Goal: Task Accomplishment & Management: Use online tool/utility

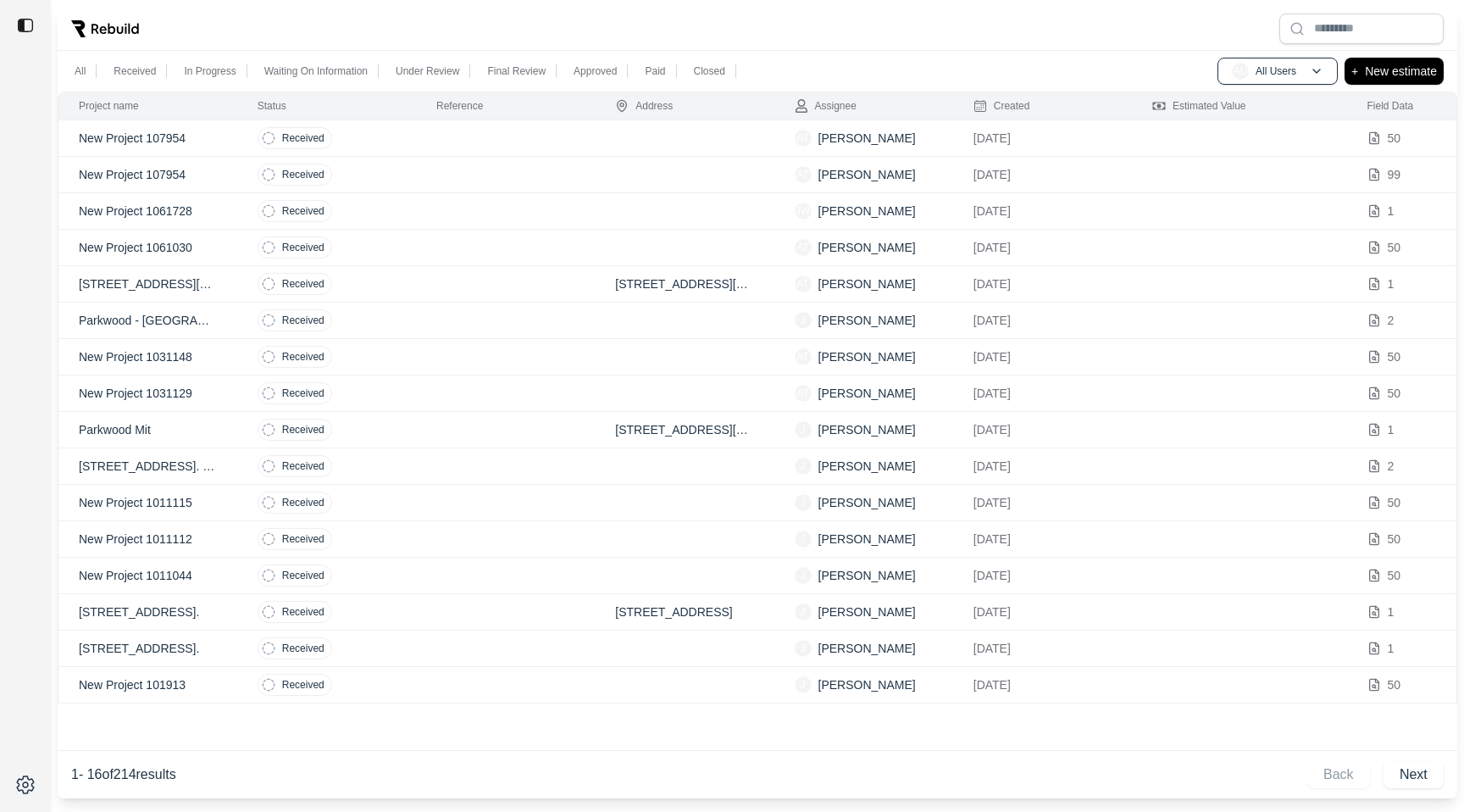
click at [1048, 58] on div "All Received In Progress Waiting On Information Under Review Final Review Appro…" at bounding box center [757, 72] width 1400 height 41
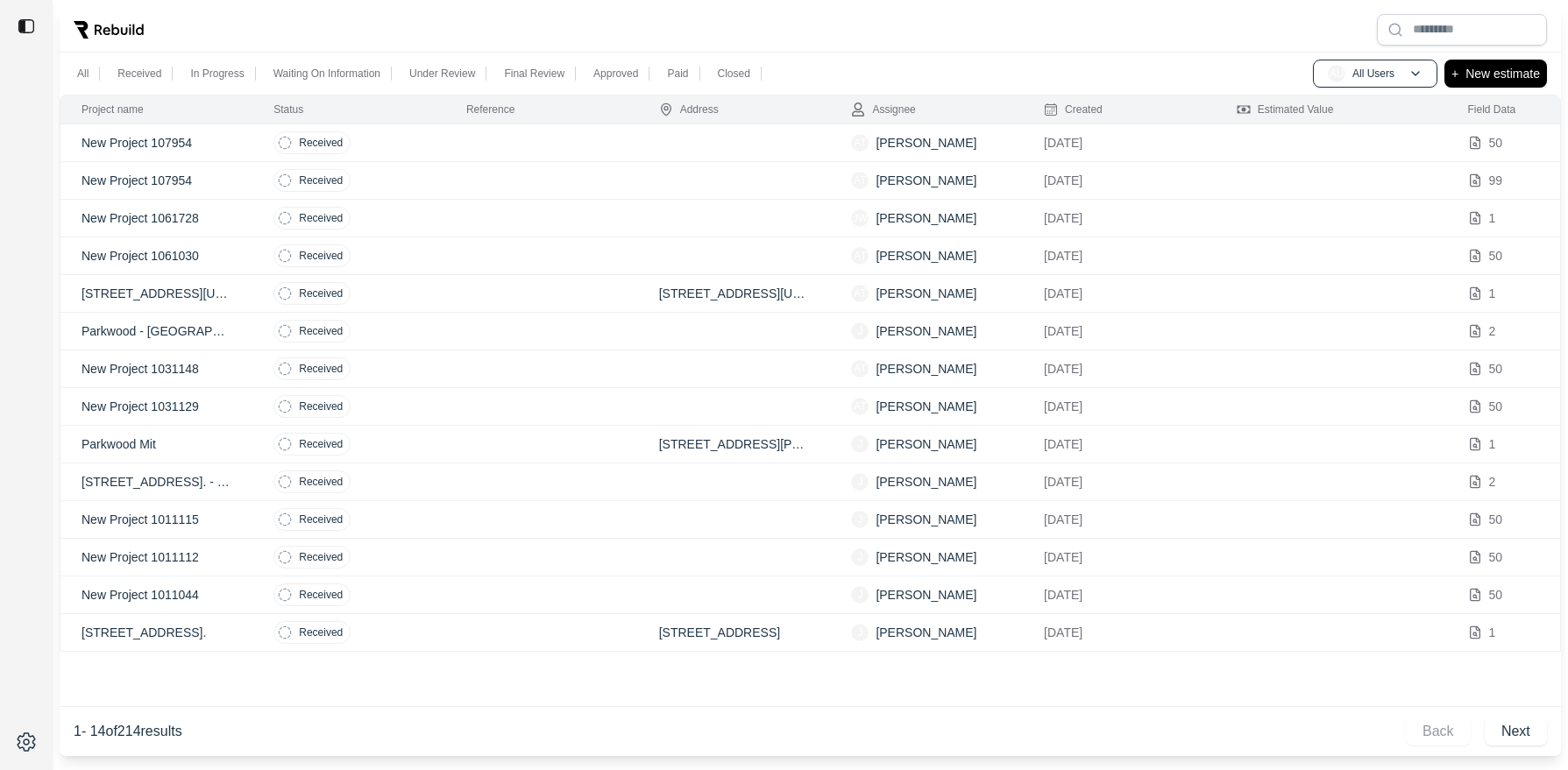
click at [441, 140] on td "Received" at bounding box center [349, 143] width 193 height 38
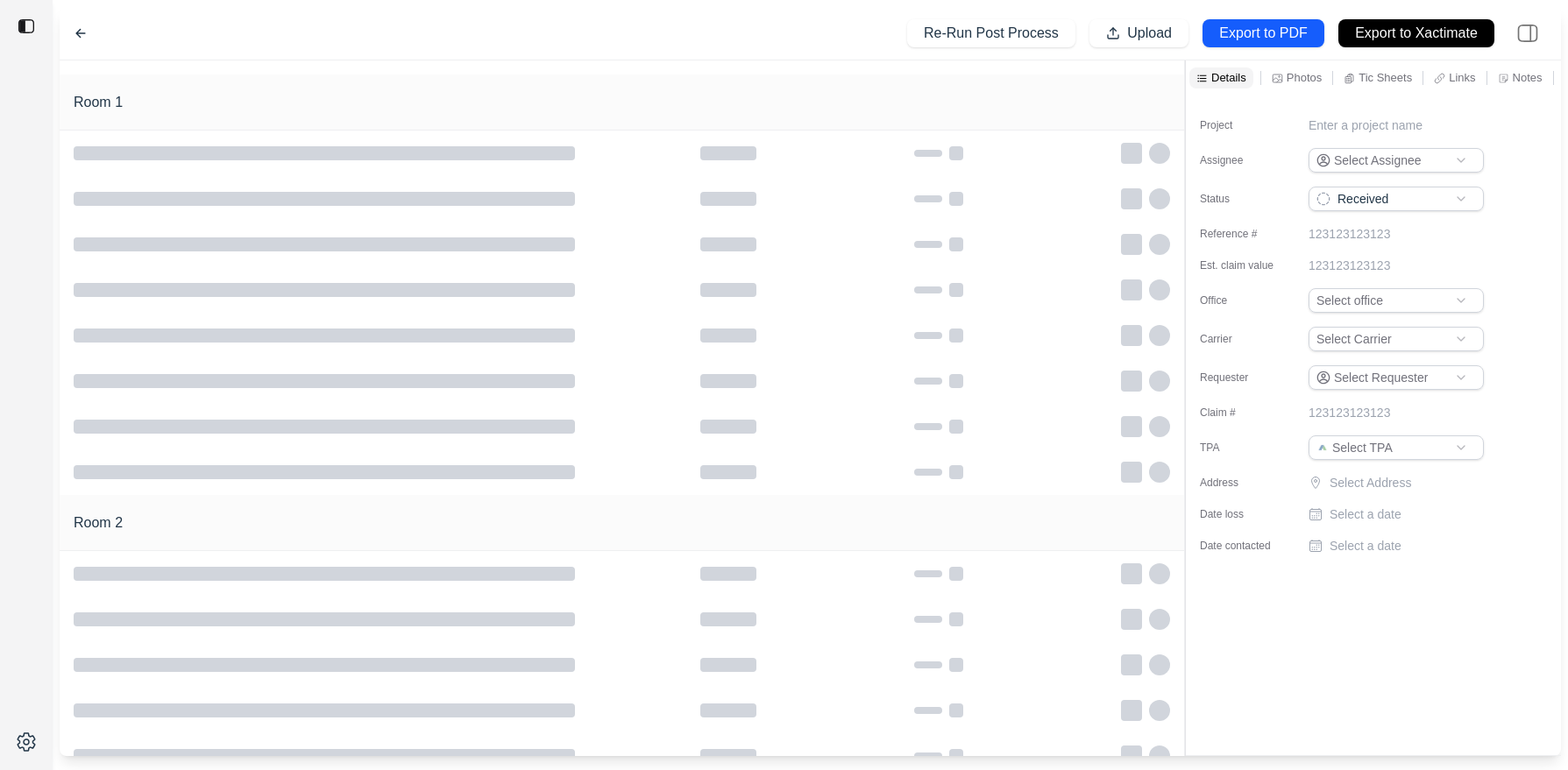
type input "**********"
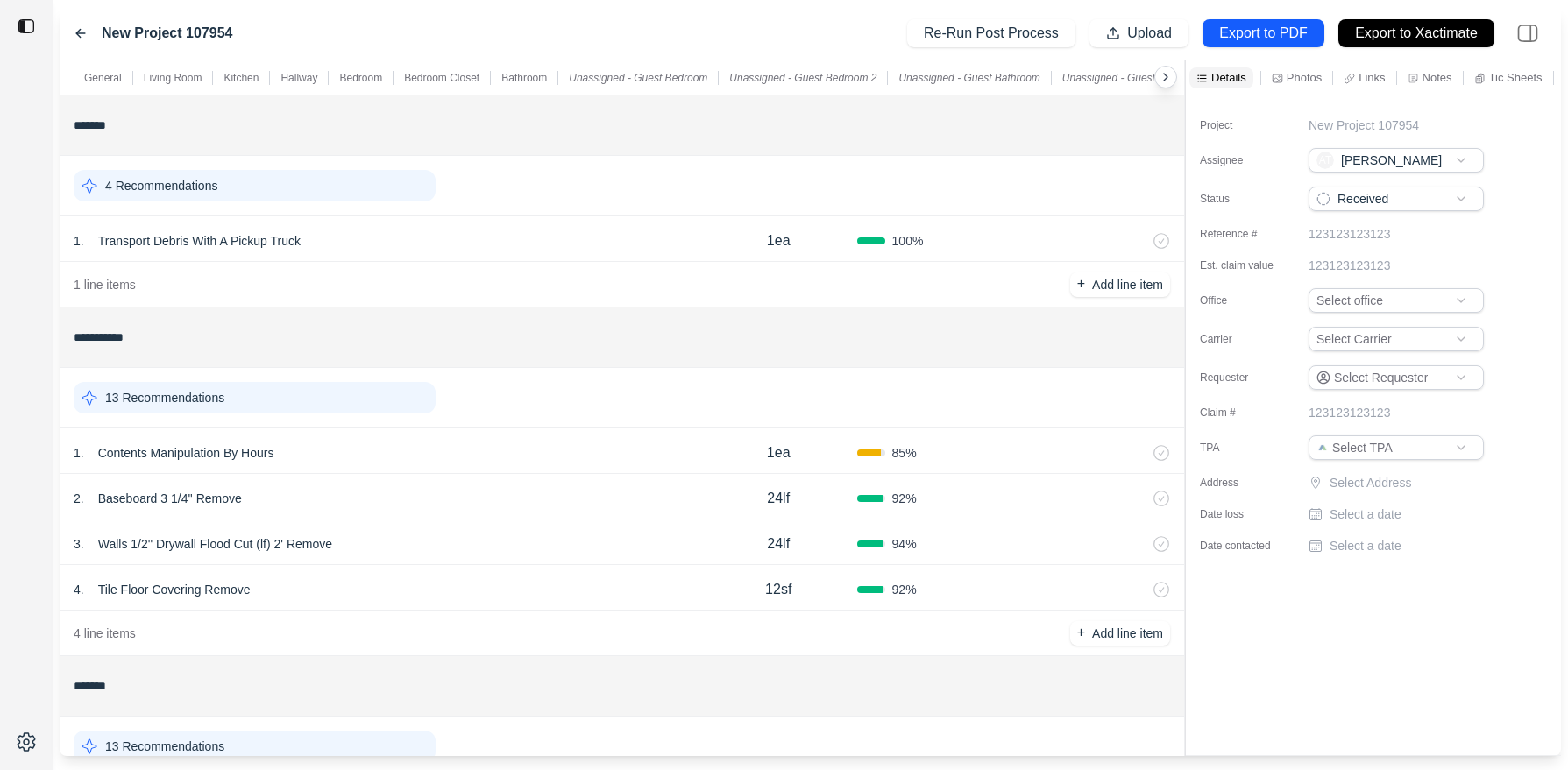
click at [76, 27] on icon at bounding box center [80, 33] width 14 height 14
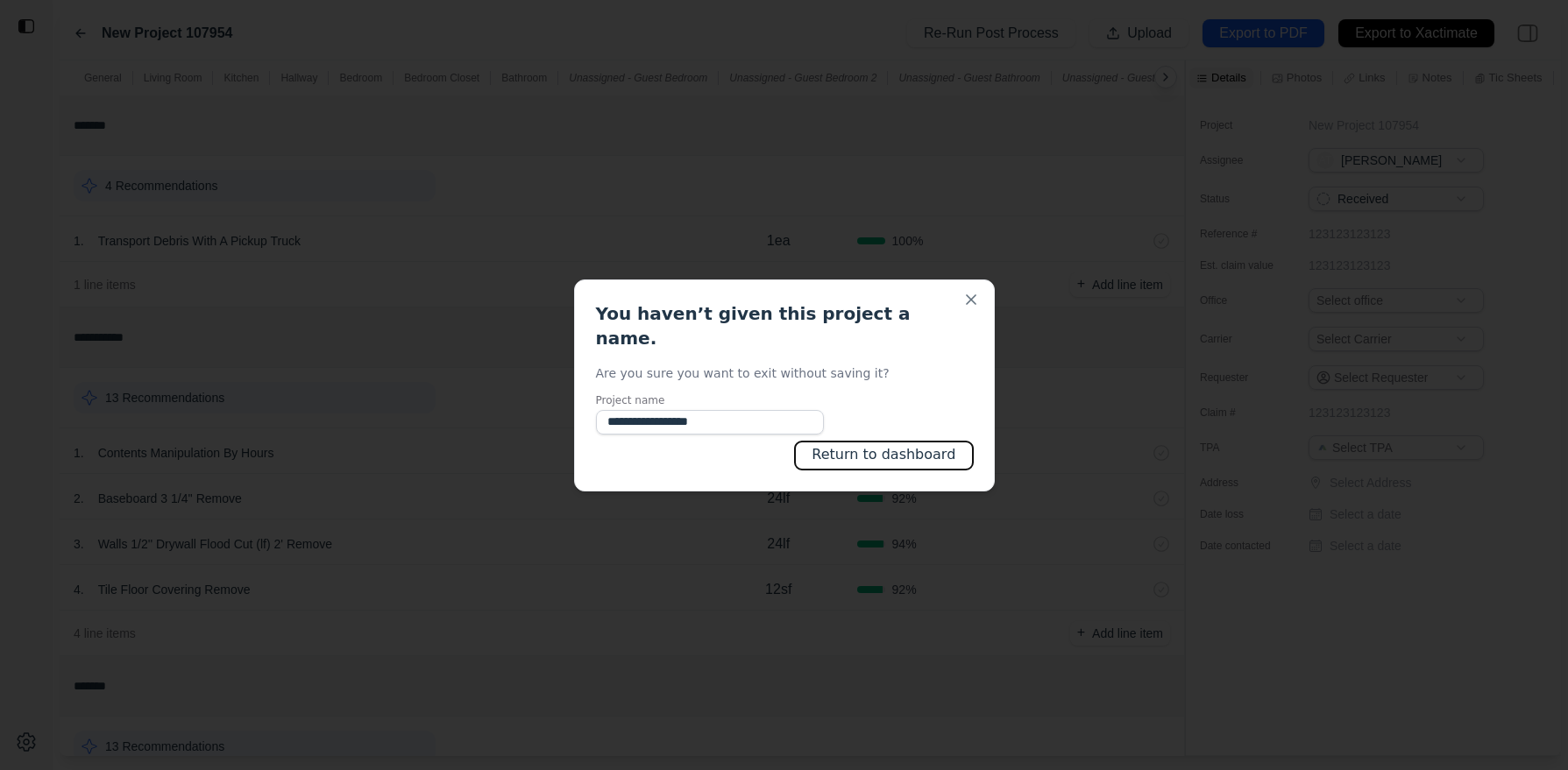
click at [821, 441] on button "Return to dashboard" at bounding box center [883, 455] width 177 height 28
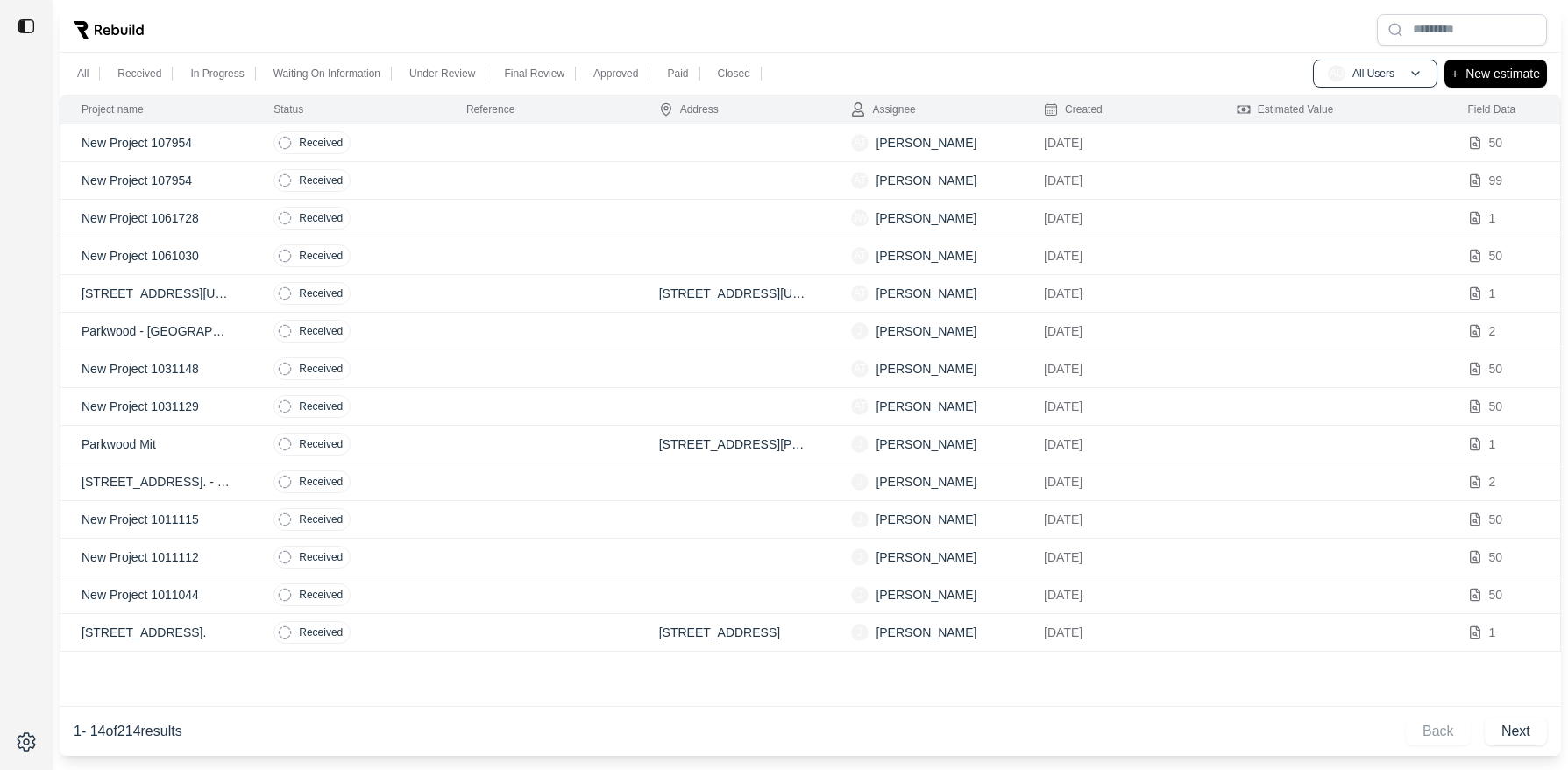
click at [465, 146] on td at bounding box center [542, 143] width 193 height 38
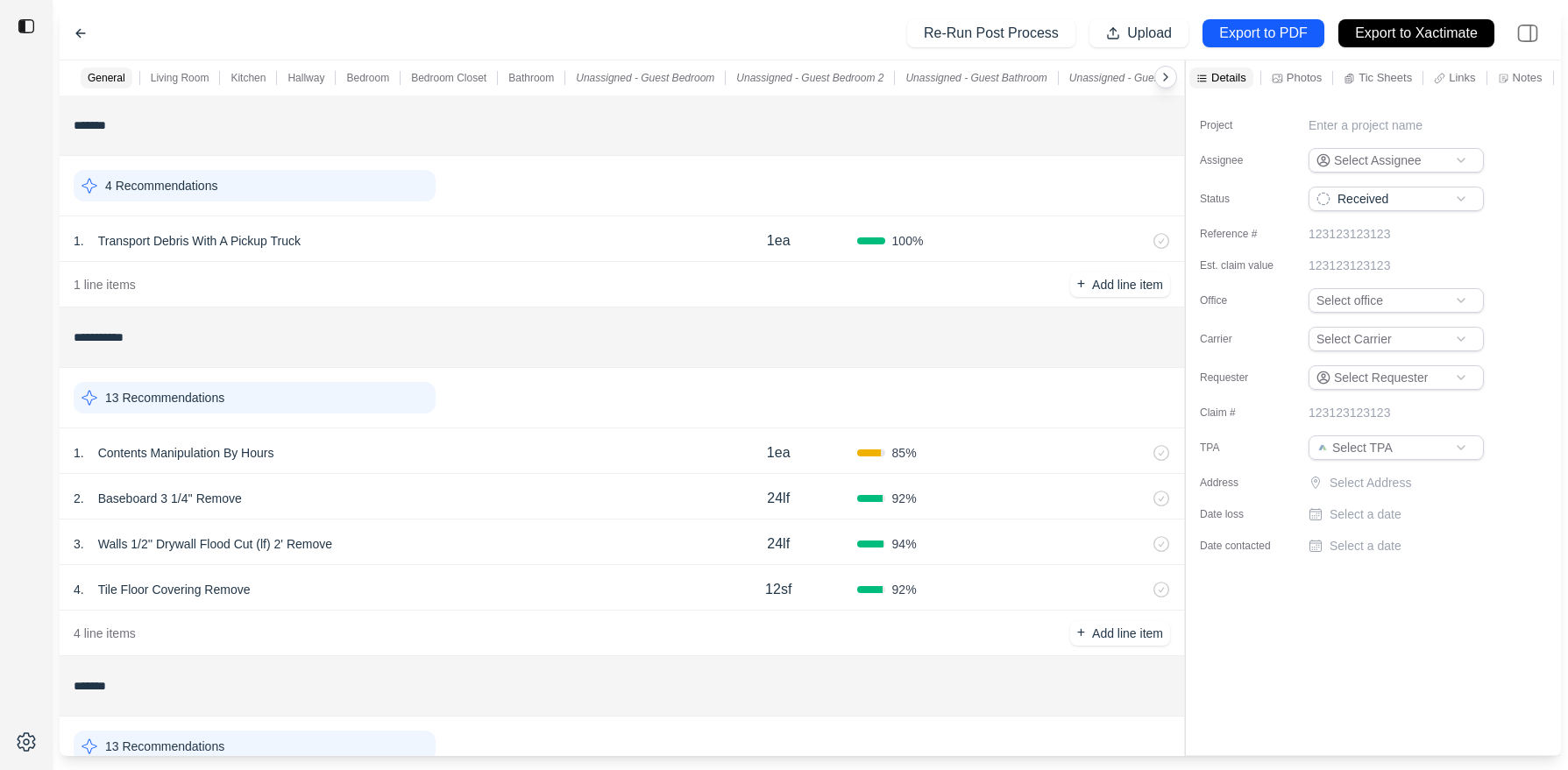
type input "**********"
click at [87, 31] on icon at bounding box center [80, 33] width 14 height 14
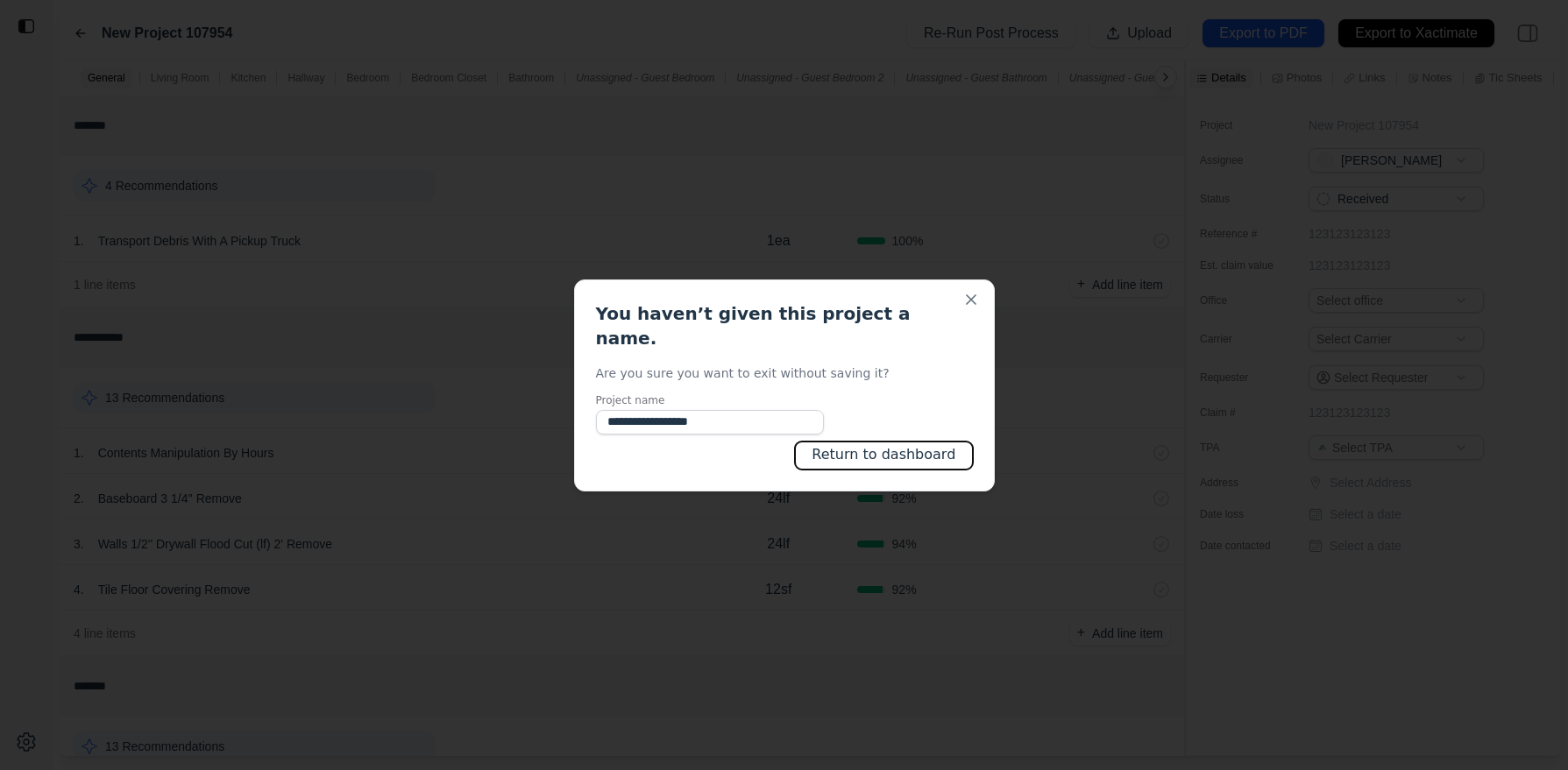
click at [875, 444] on button "Return to dashboard" at bounding box center [883, 455] width 177 height 28
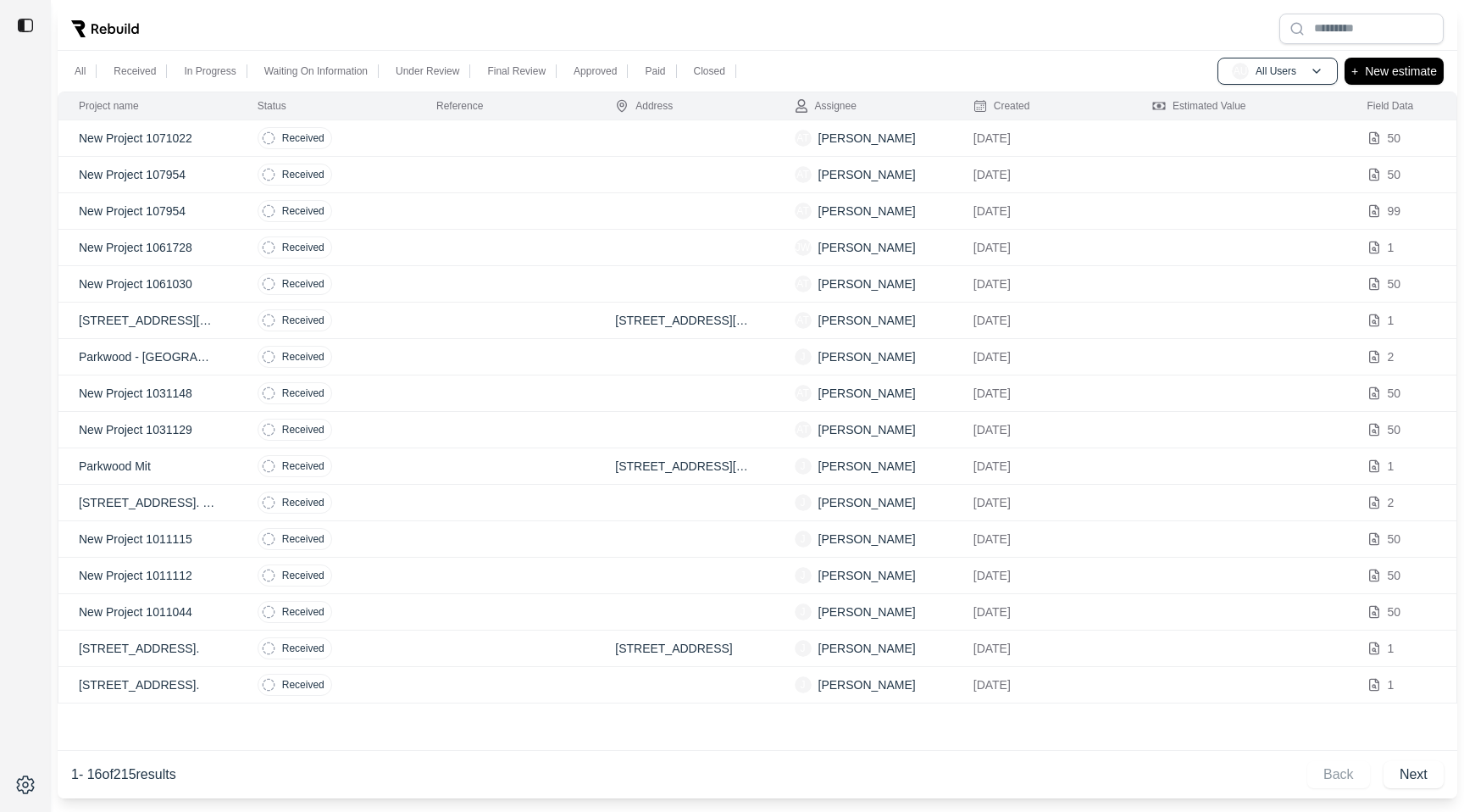
click at [624, 153] on td at bounding box center [684, 138] width 179 height 36
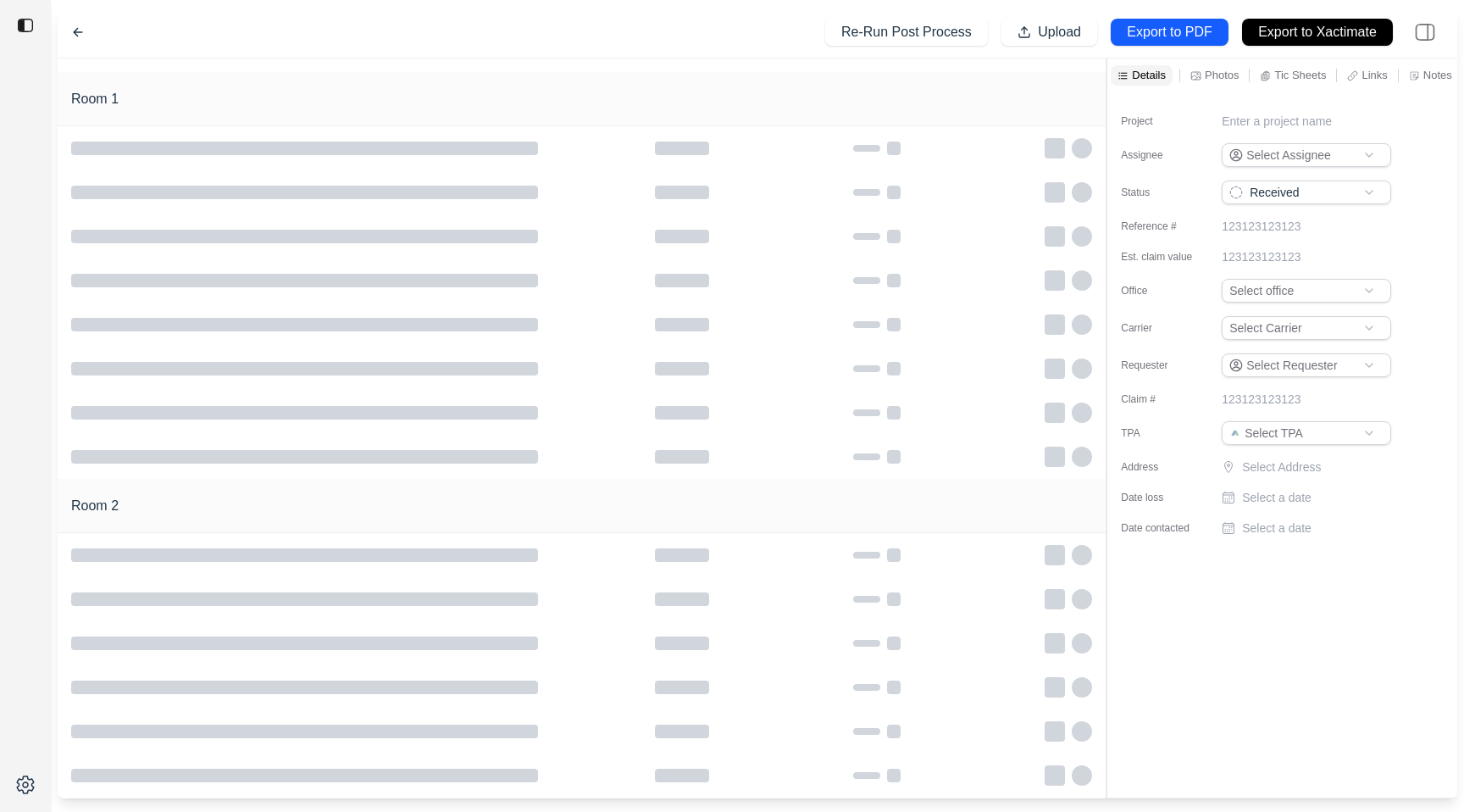
type input "**********"
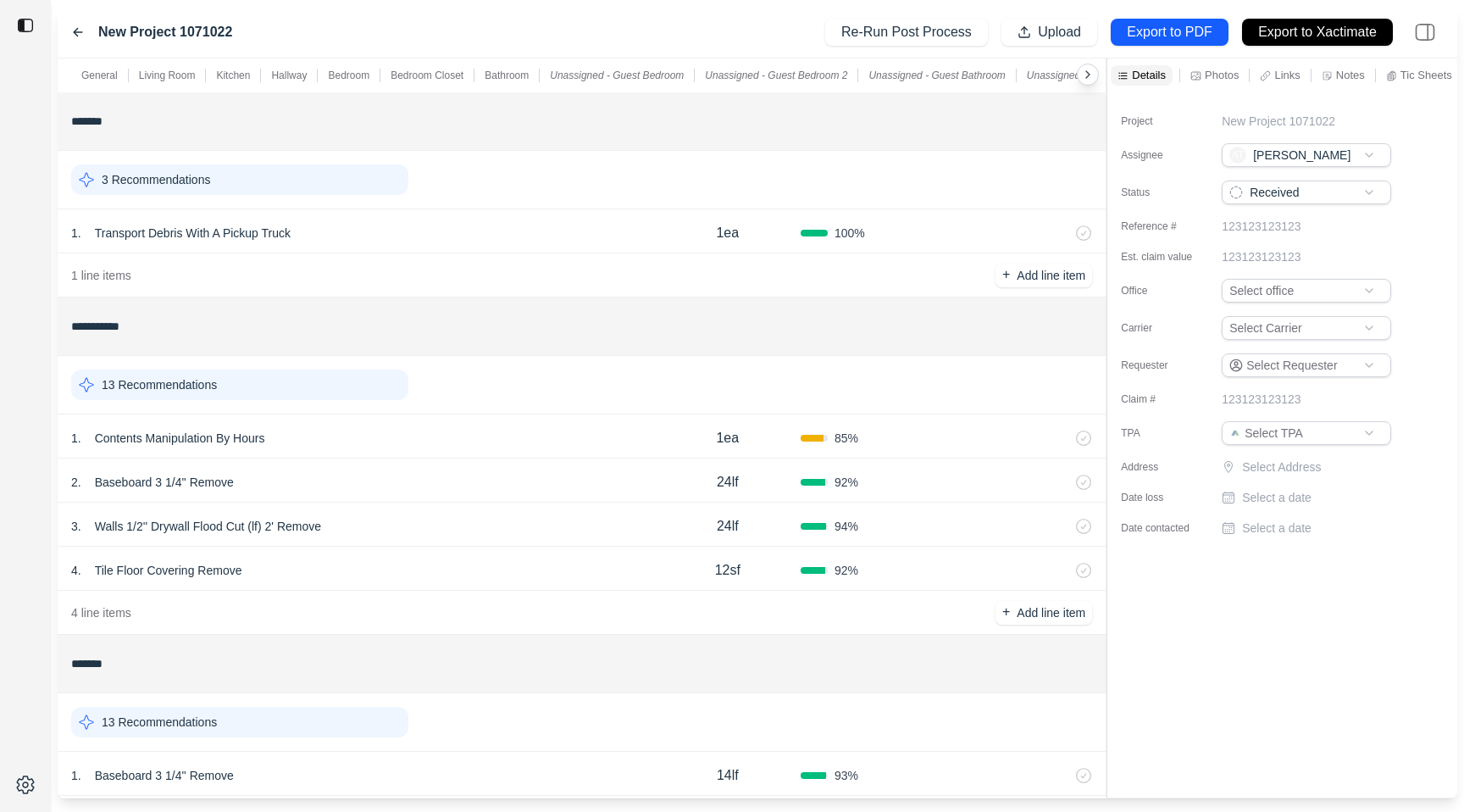
click at [80, 31] on icon at bounding box center [77, 32] width 14 height 14
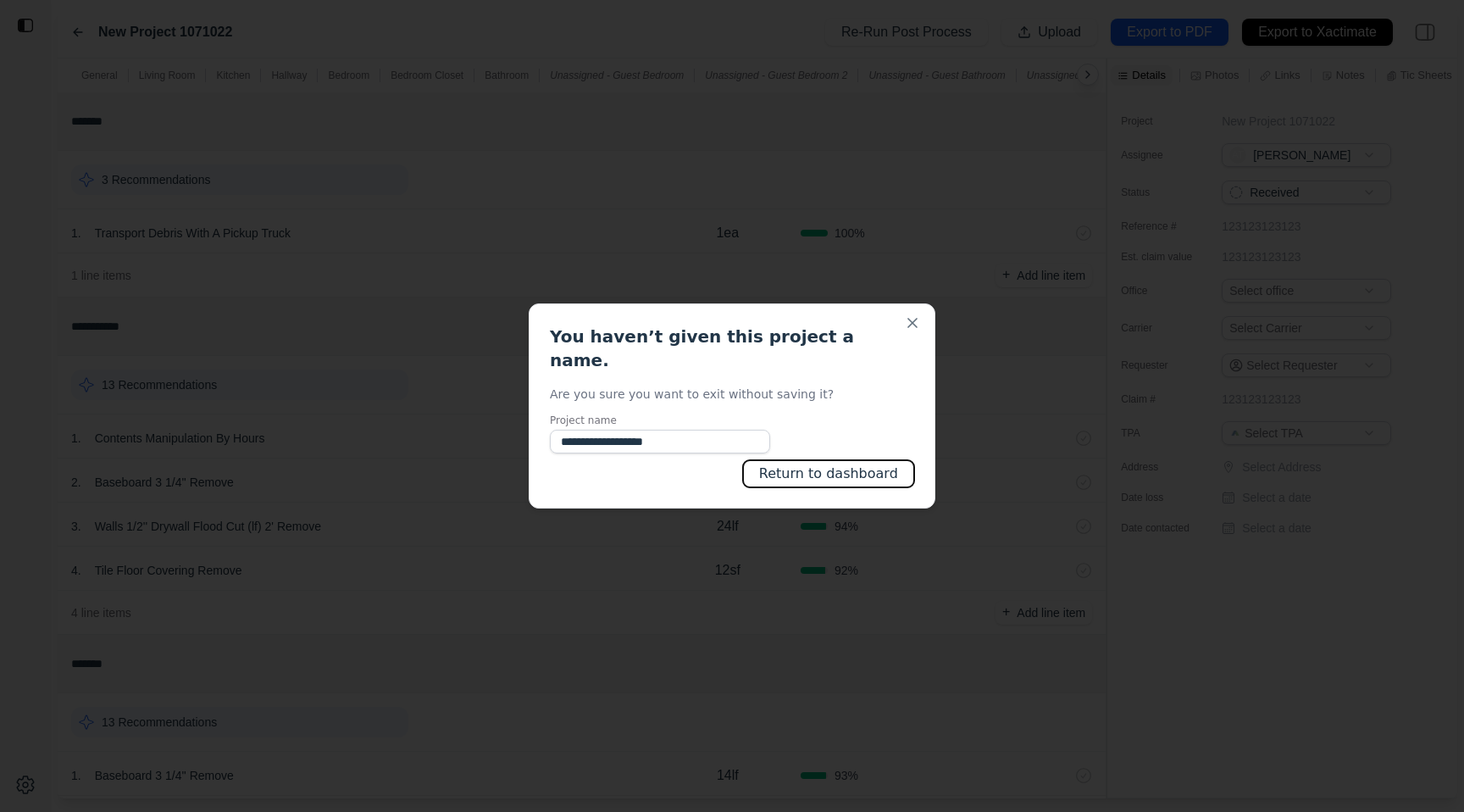
click at [825, 460] on button "Return to dashboard" at bounding box center [829, 473] width 172 height 27
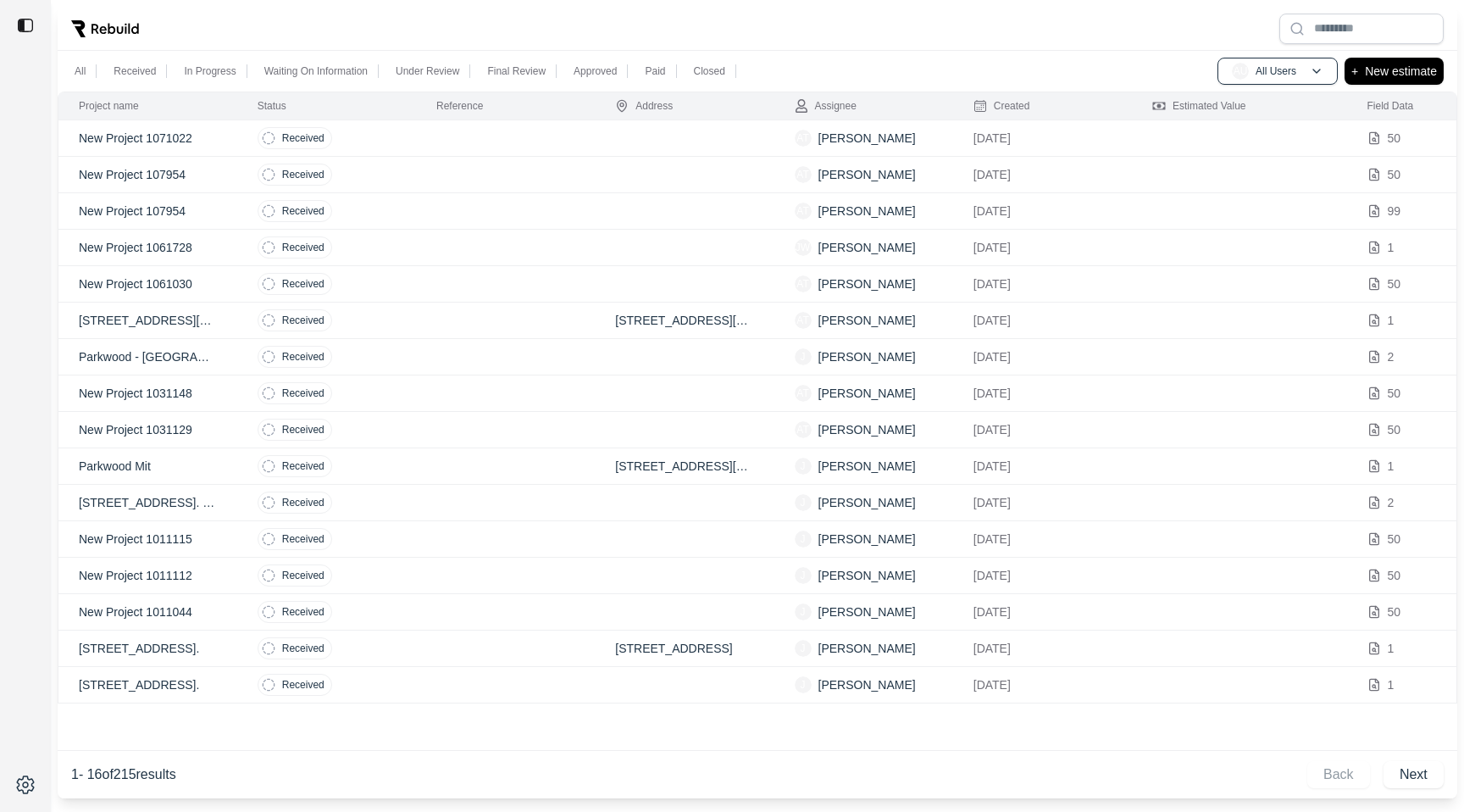
click at [534, 185] on td at bounding box center [505, 174] width 179 height 36
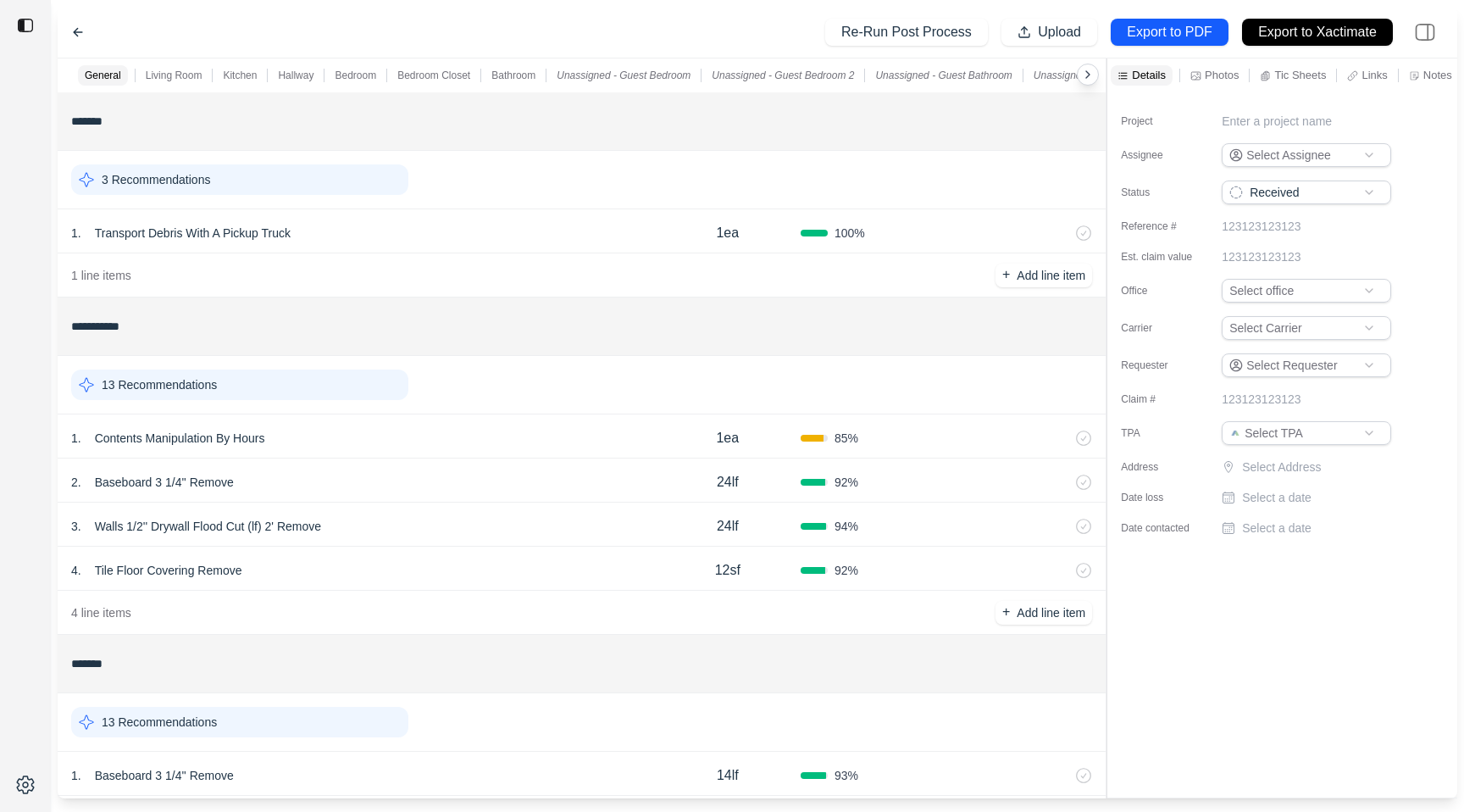
type input "**********"
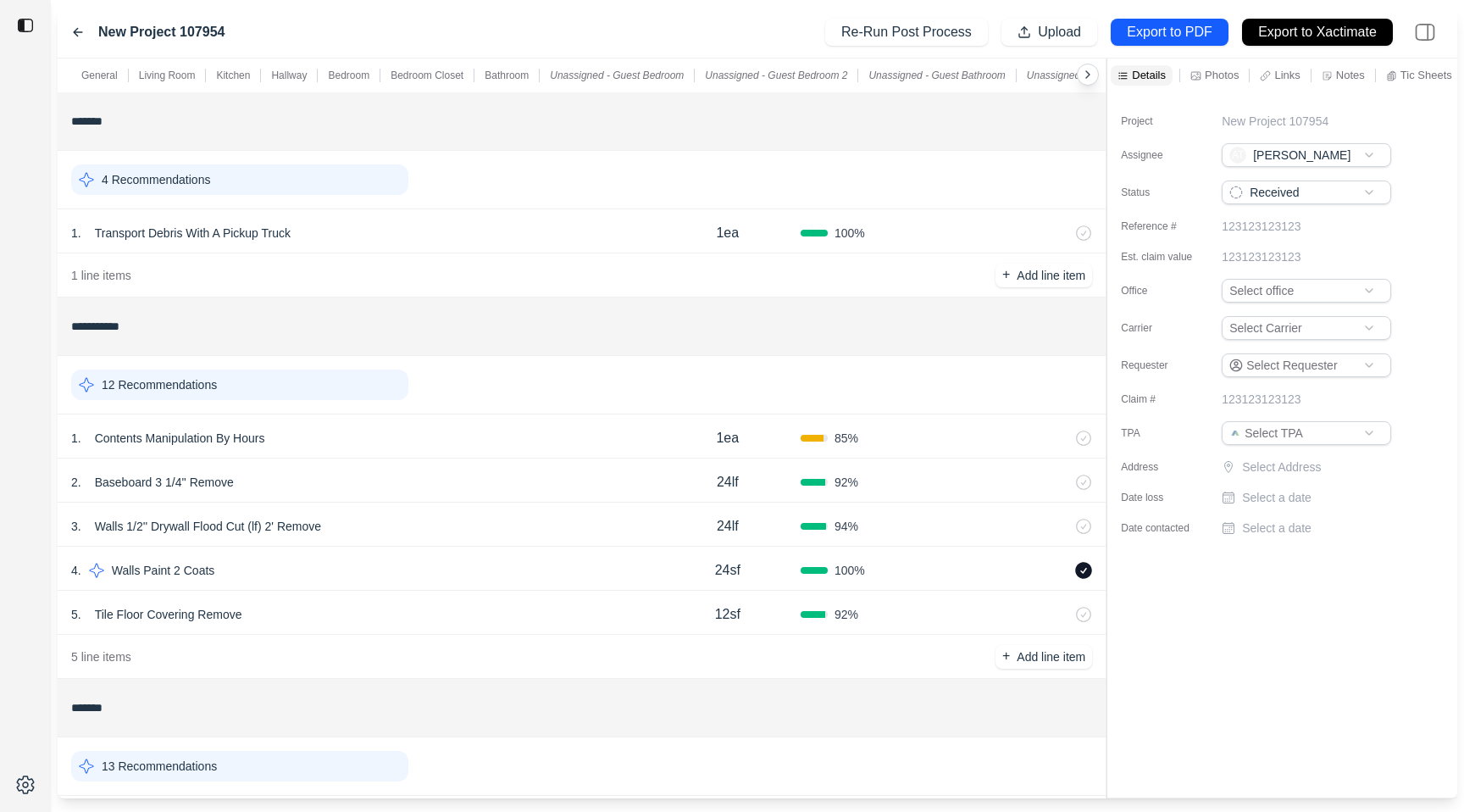
click at [74, 31] on icon at bounding box center [77, 32] width 14 height 14
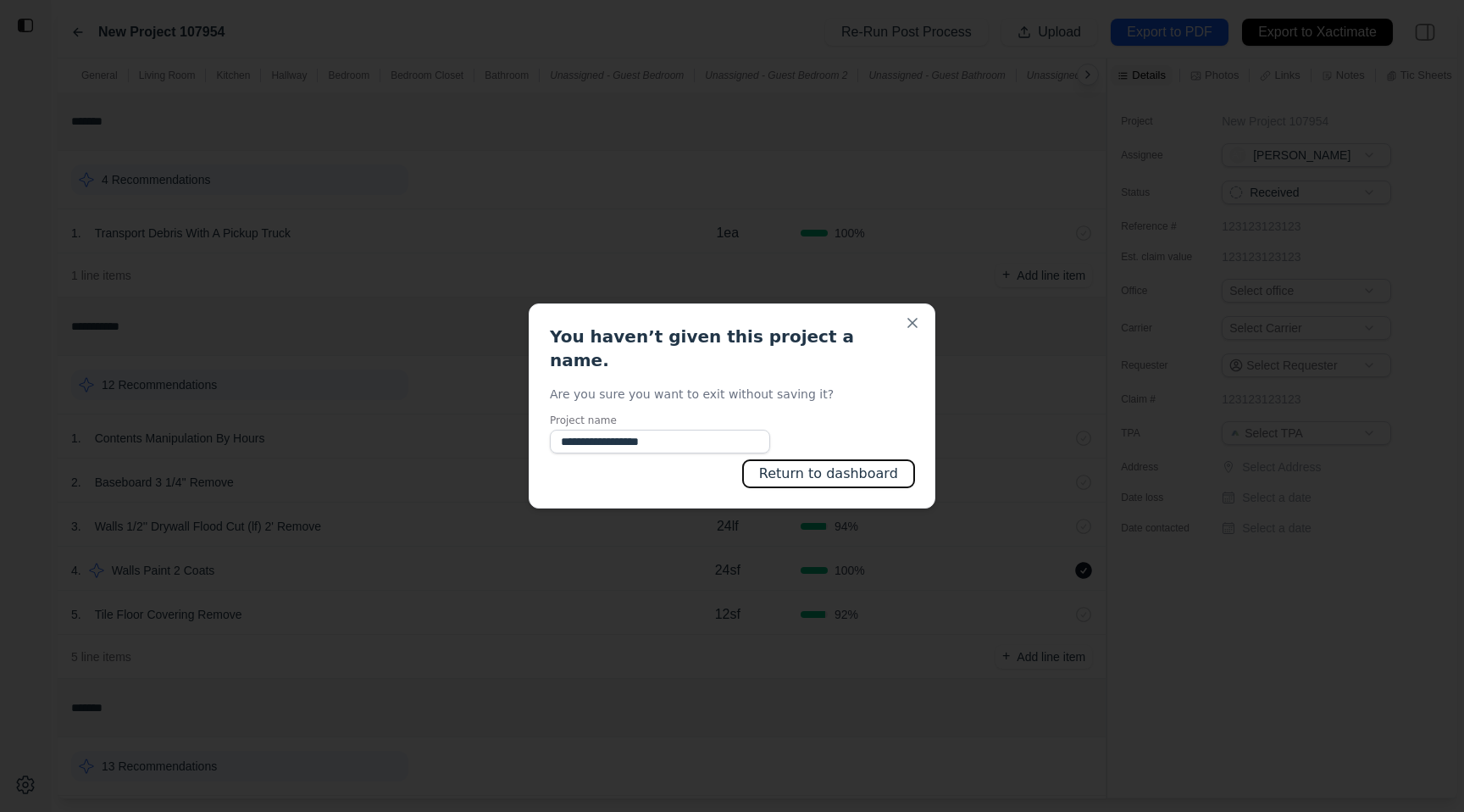
click at [797, 460] on button "Return to dashboard" at bounding box center [829, 473] width 172 height 27
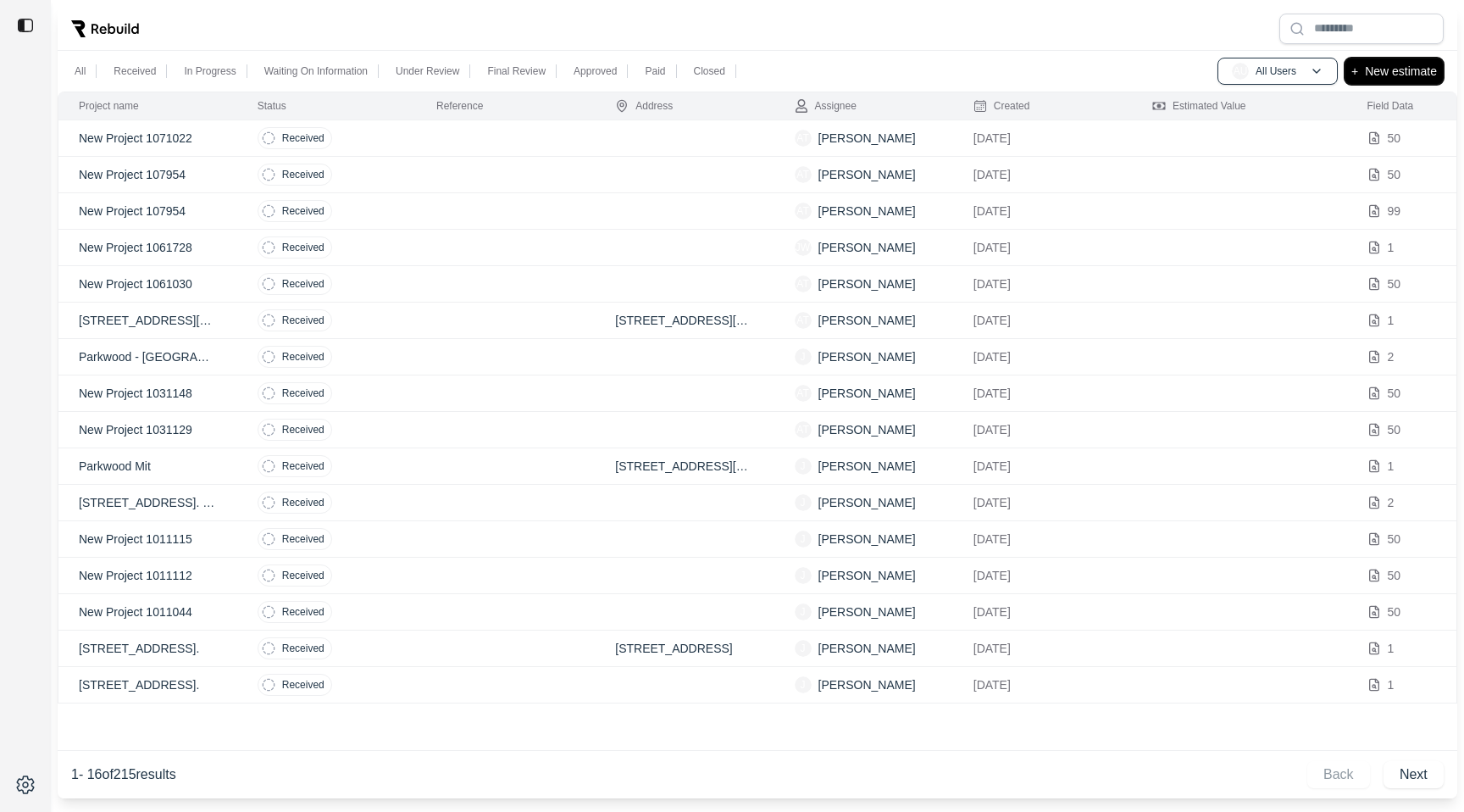
click at [1389, 66] on p "New estimate" at bounding box center [1401, 71] width 72 height 21
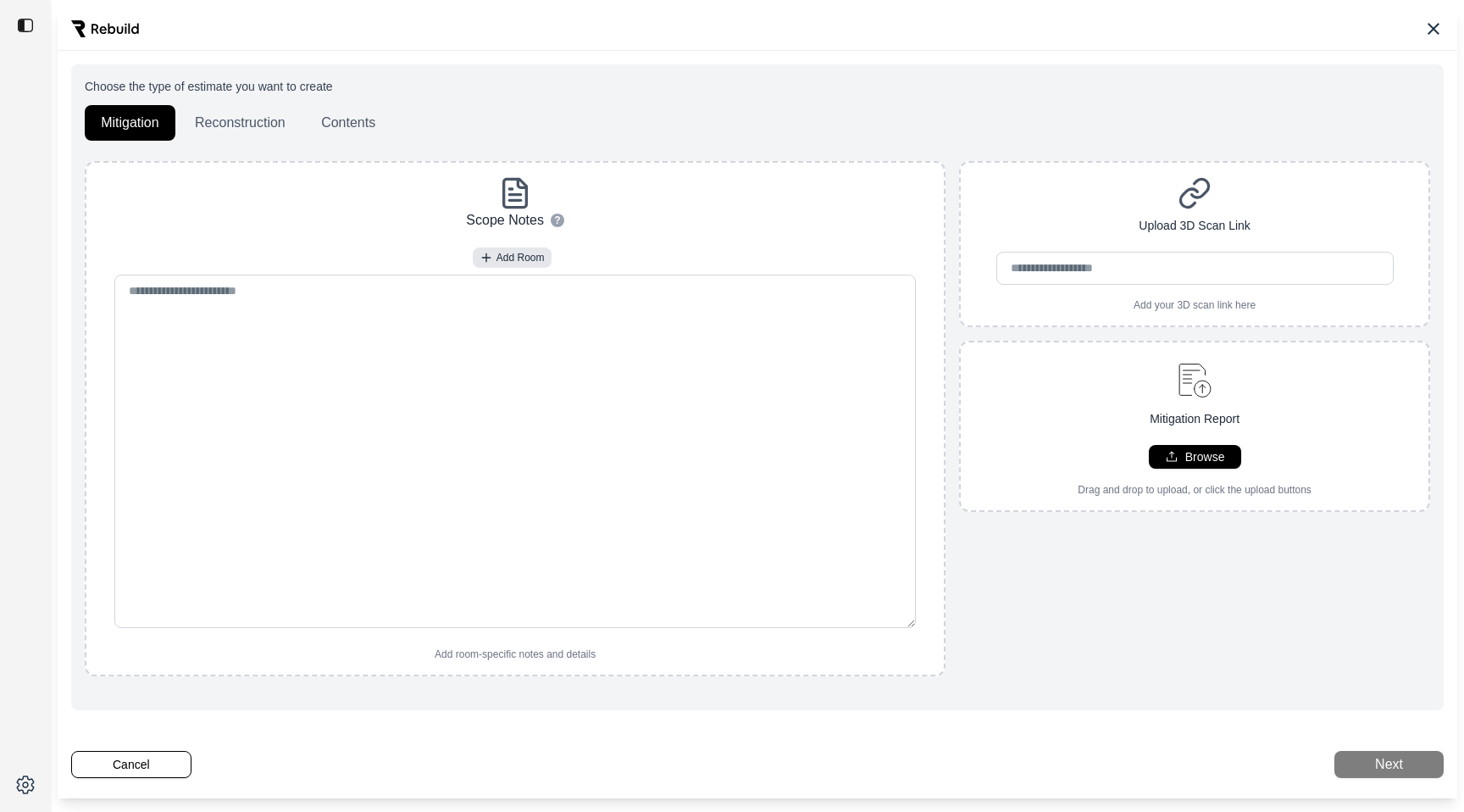
click at [846, 176] on div "Scope Notes ? How to use: • To add a new room, type out the room name followed …" at bounding box center [515, 419] width 844 height 485
click at [274, 125] on button "Reconstruction" at bounding box center [241, 123] width 123 height 35
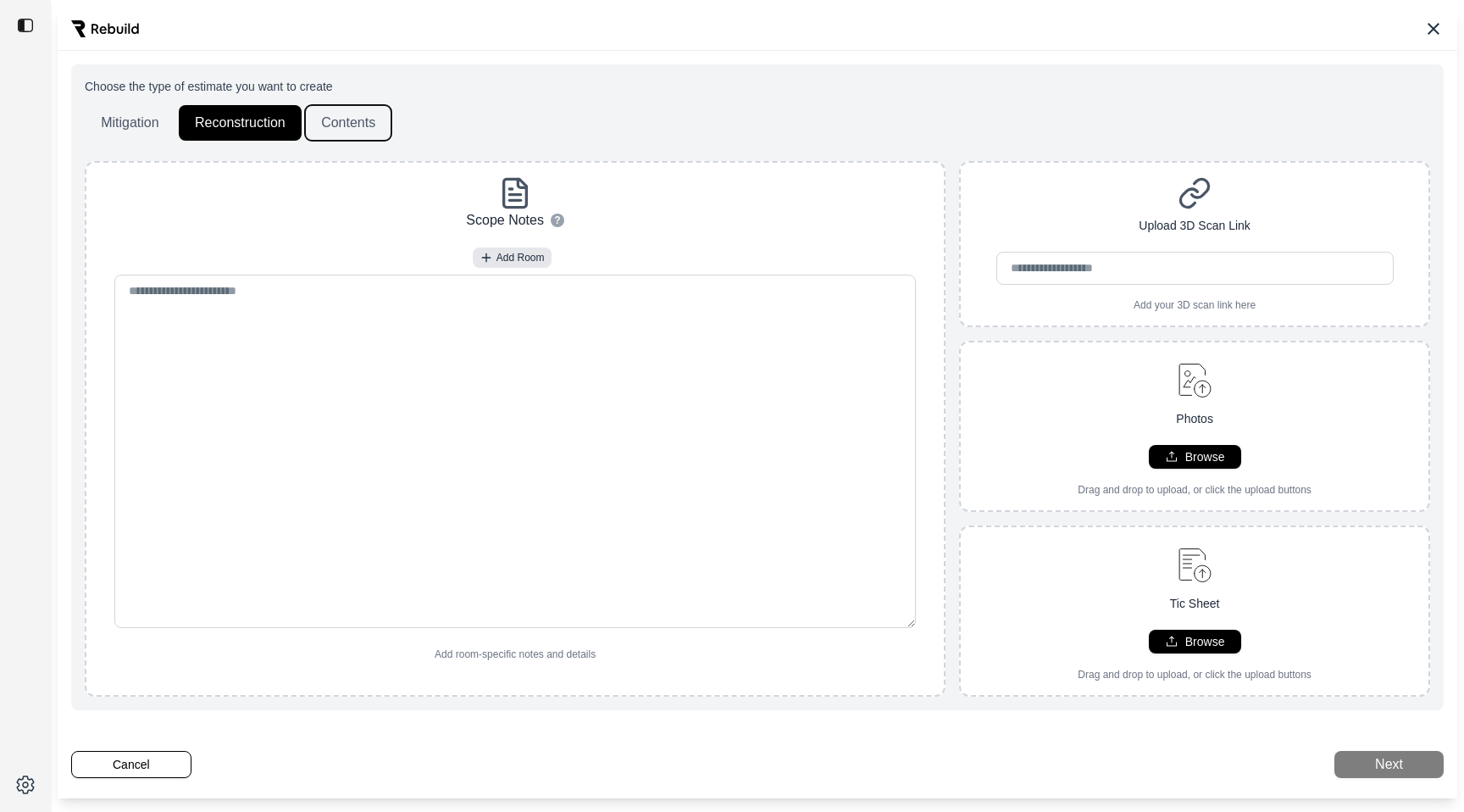
click at [369, 125] on button "Contents" at bounding box center [348, 123] width 87 height 35
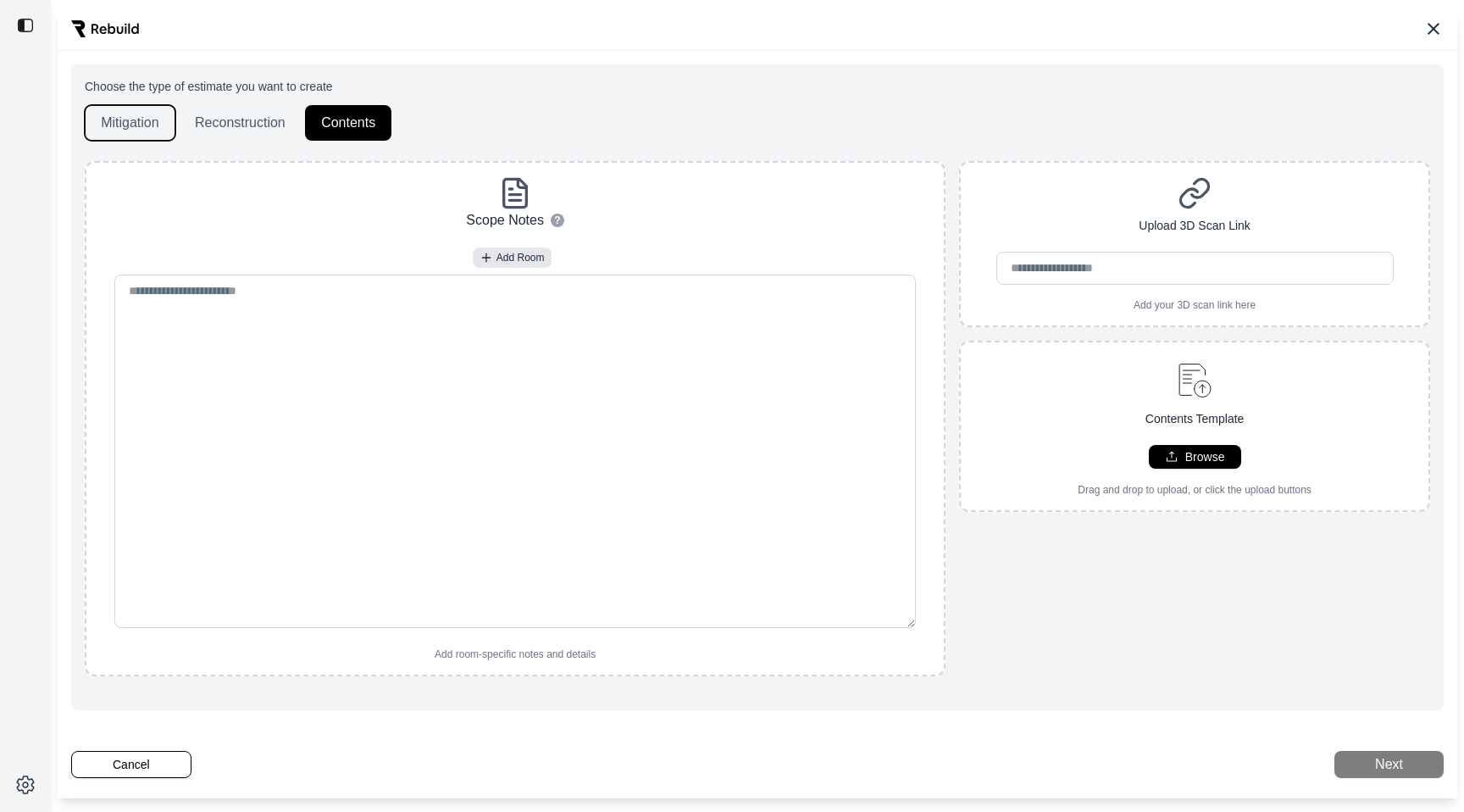
click at [132, 127] on button "Mitigation" at bounding box center [130, 123] width 90 height 35
click at [242, 127] on button "Reconstruction" at bounding box center [241, 123] width 123 height 35
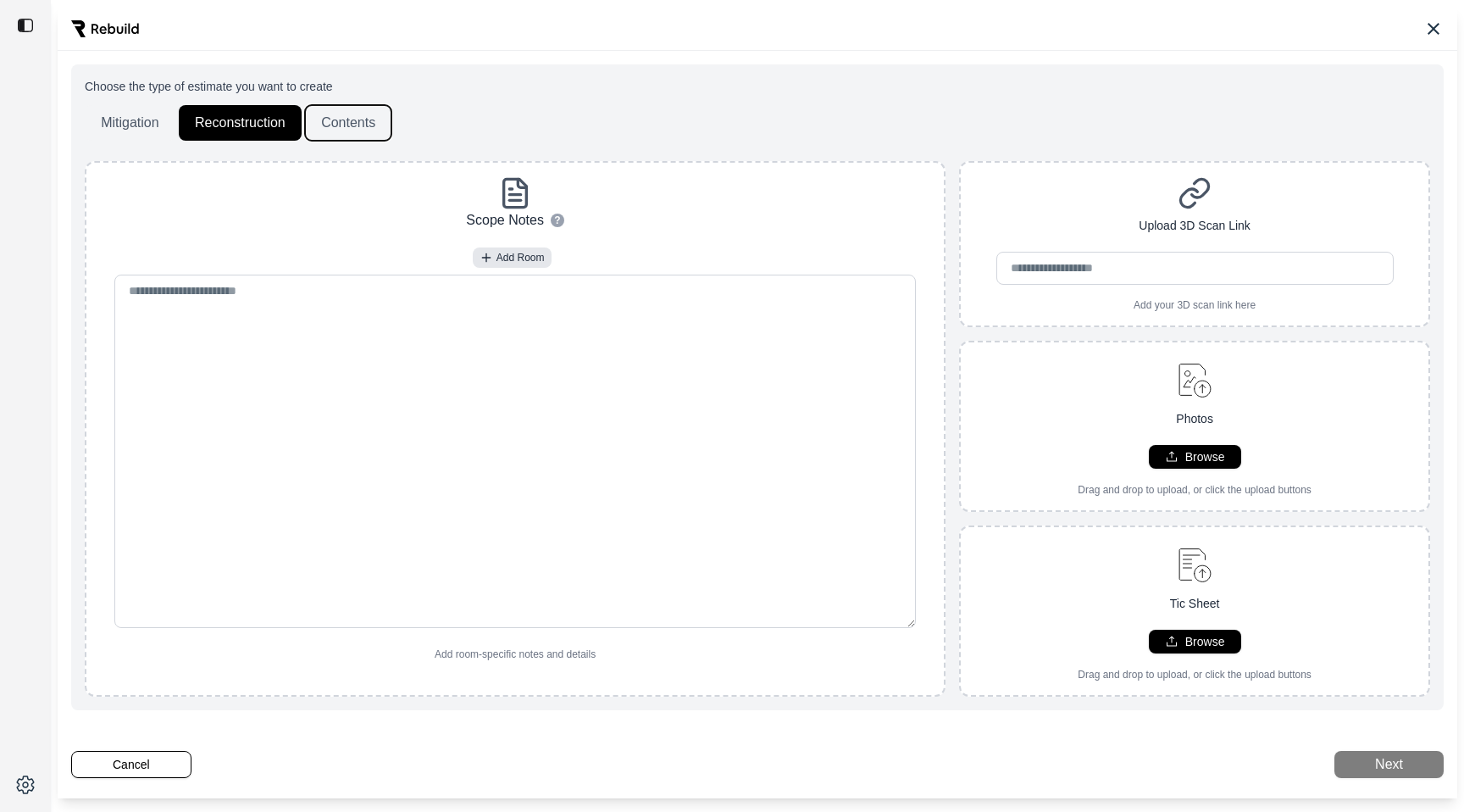
click at [321, 127] on button "Contents" at bounding box center [348, 123] width 87 height 35
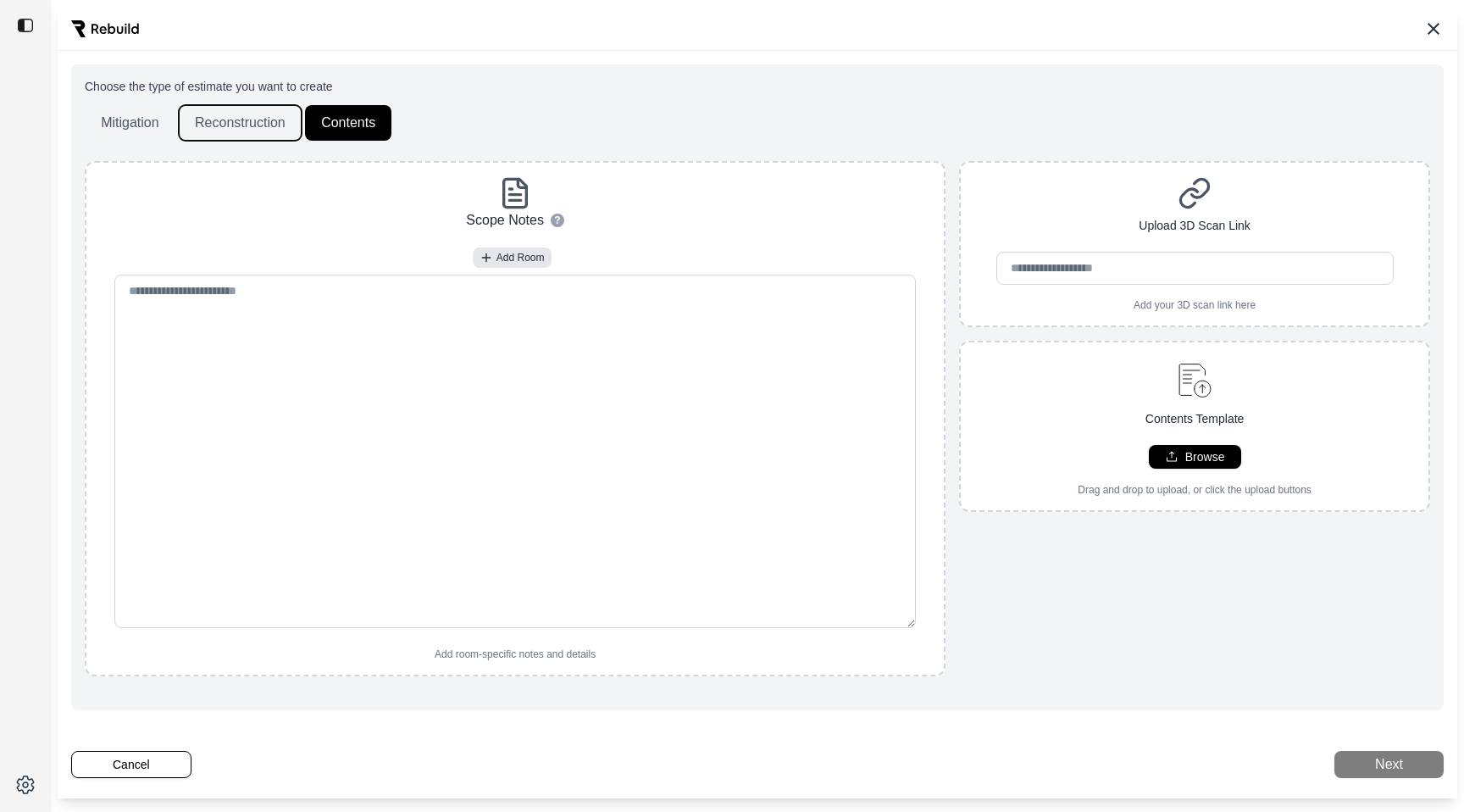
click at [210, 127] on button "Reconstruction" at bounding box center [241, 123] width 123 height 35
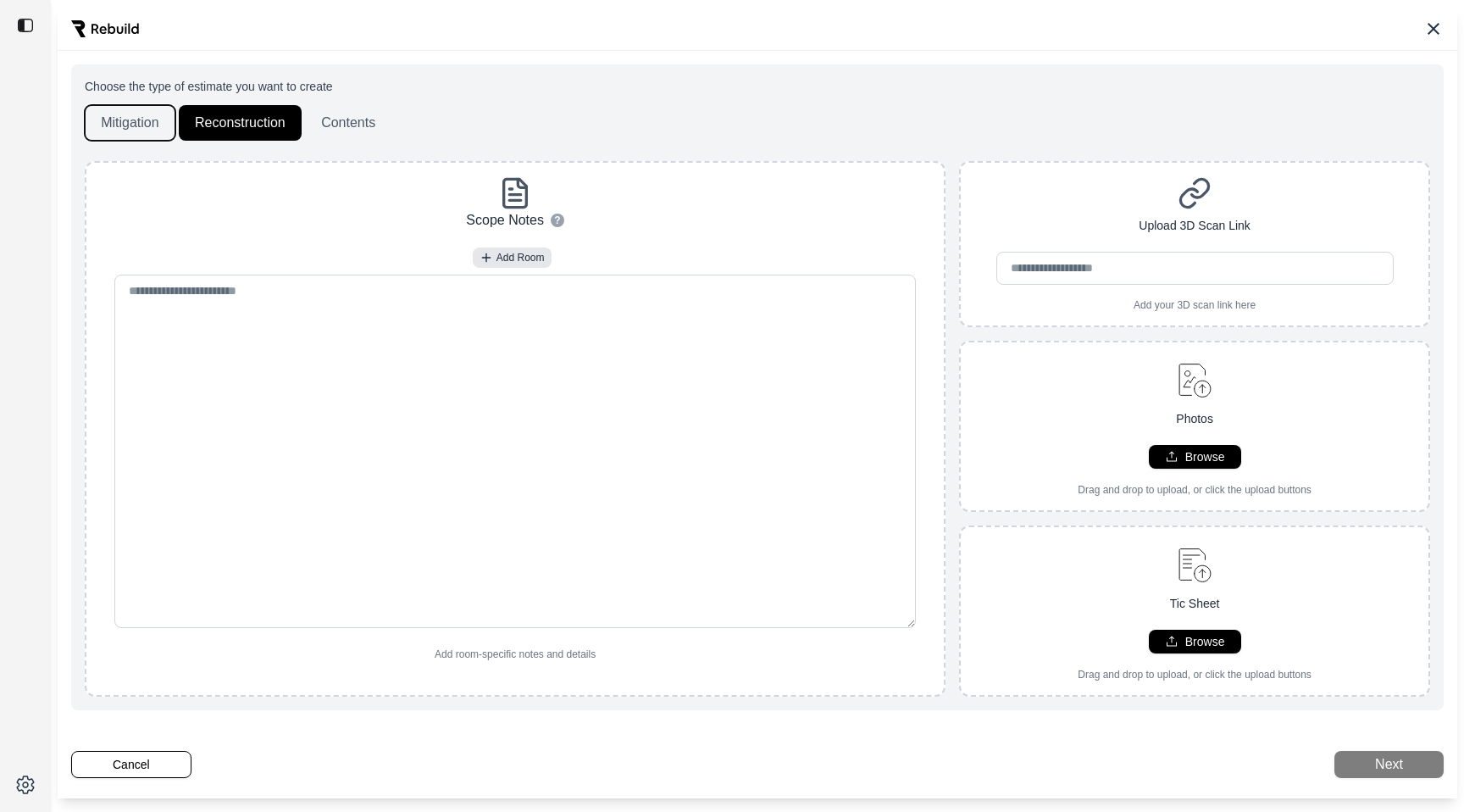
click at [99, 127] on button "Mitigation" at bounding box center [130, 123] width 90 height 35
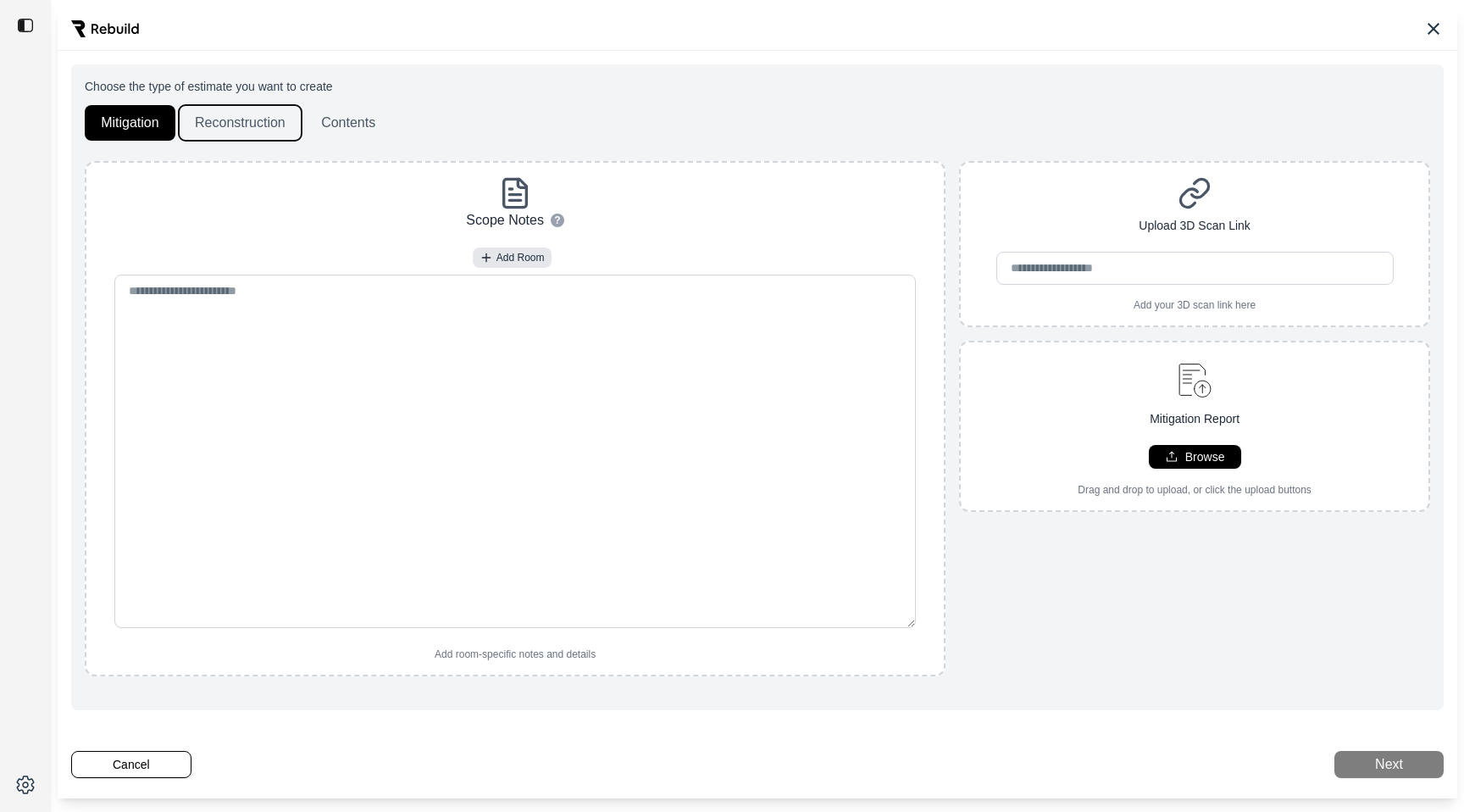
click at [273, 127] on button "Reconstruction" at bounding box center [241, 123] width 123 height 35
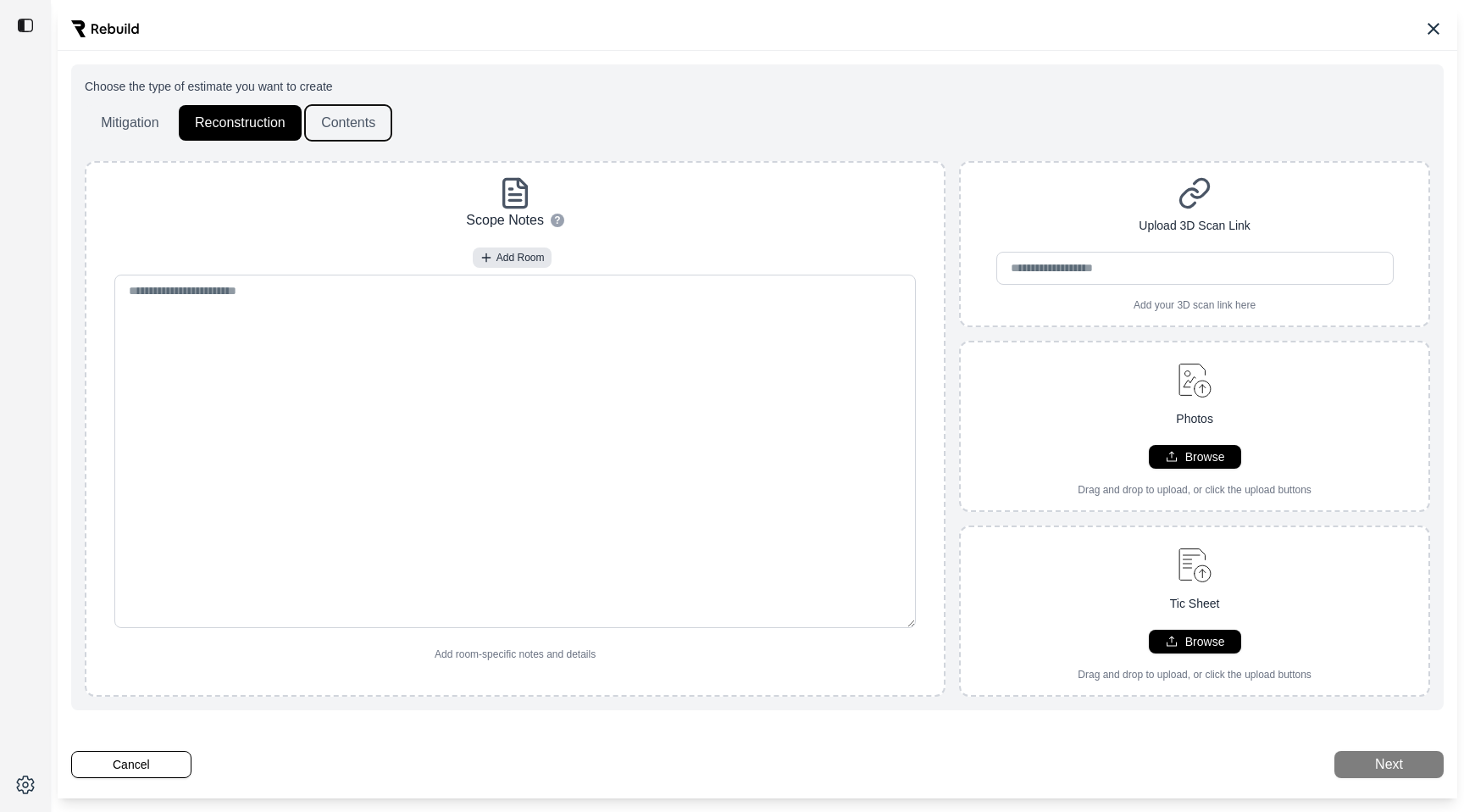
click at [322, 127] on button "Contents" at bounding box center [348, 123] width 87 height 35
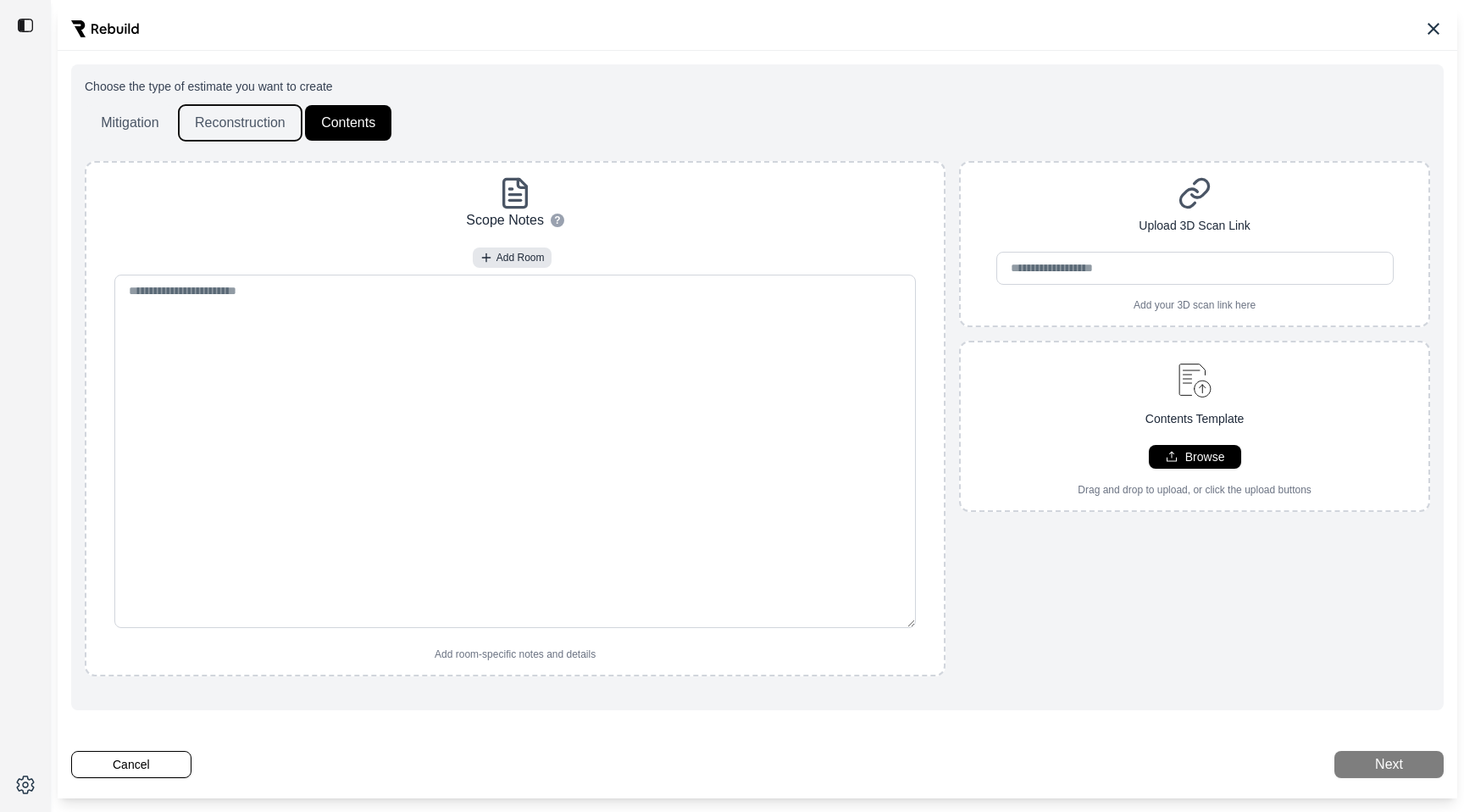
click at [211, 134] on button "Reconstruction" at bounding box center [241, 123] width 123 height 35
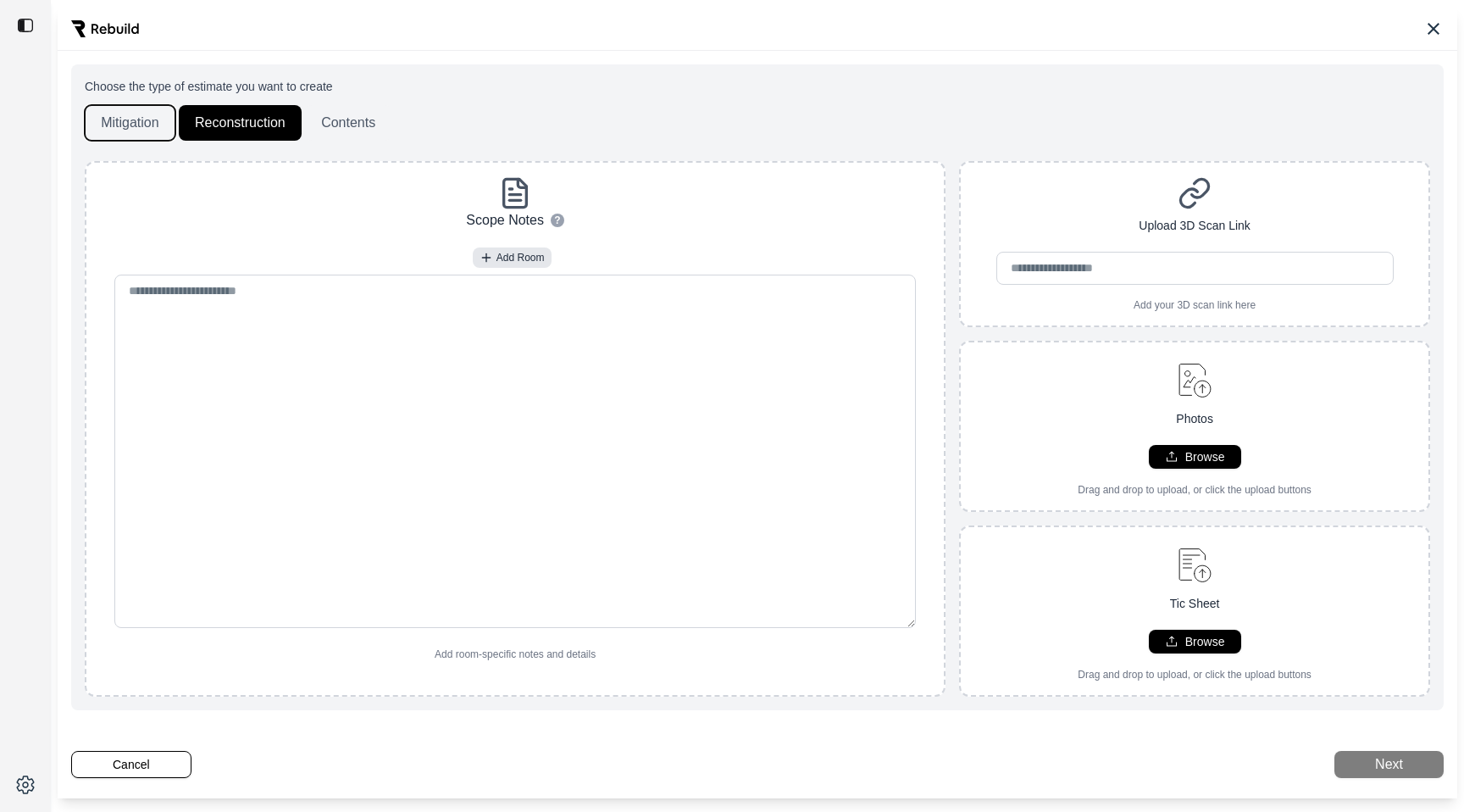
click at [107, 120] on button "Mitigation" at bounding box center [130, 123] width 90 height 35
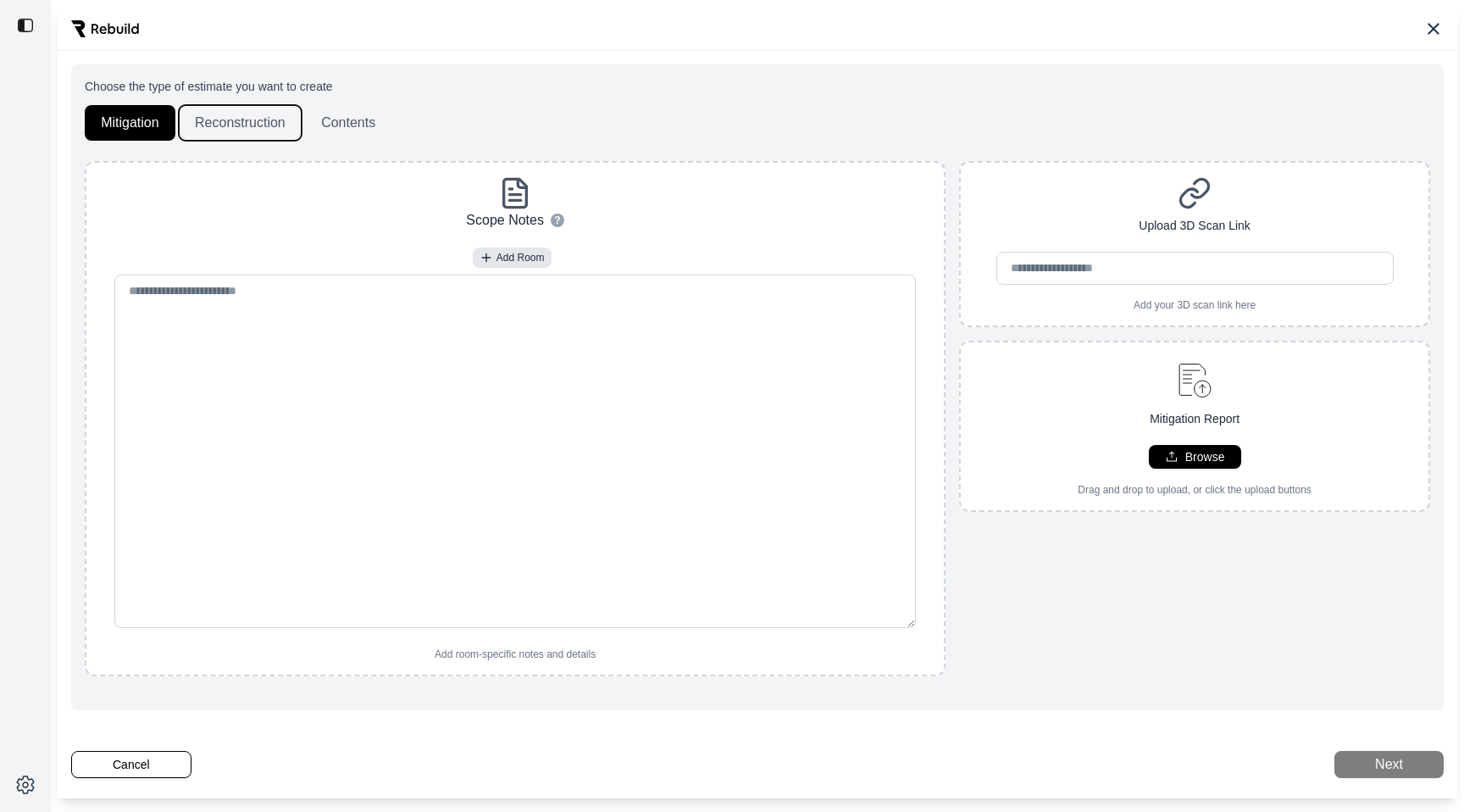
click at [232, 120] on button "Reconstruction" at bounding box center [241, 123] width 123 height 35
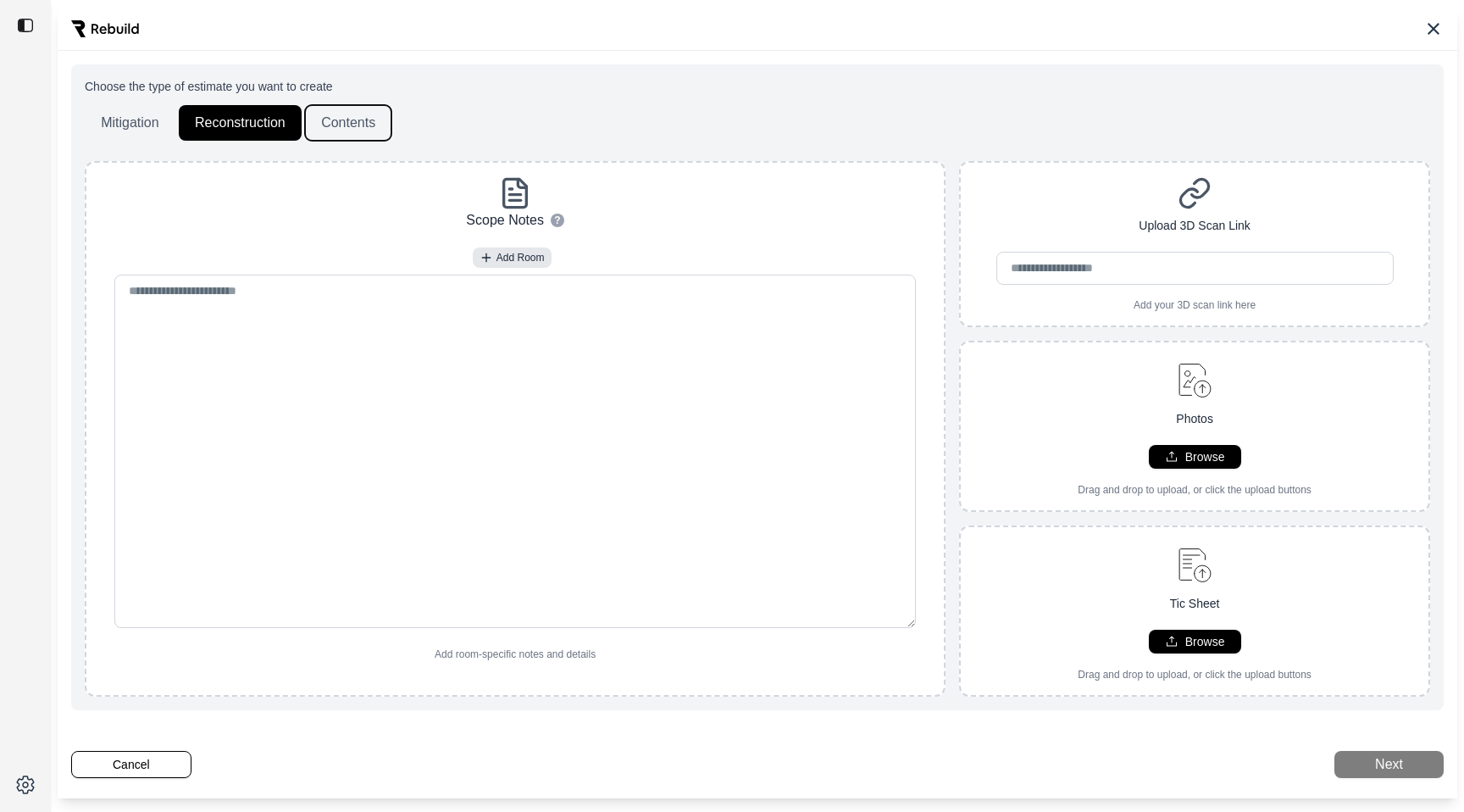
click at [352, 120] on button "Contents" at bounding box center [348, 123] width 87 height 35
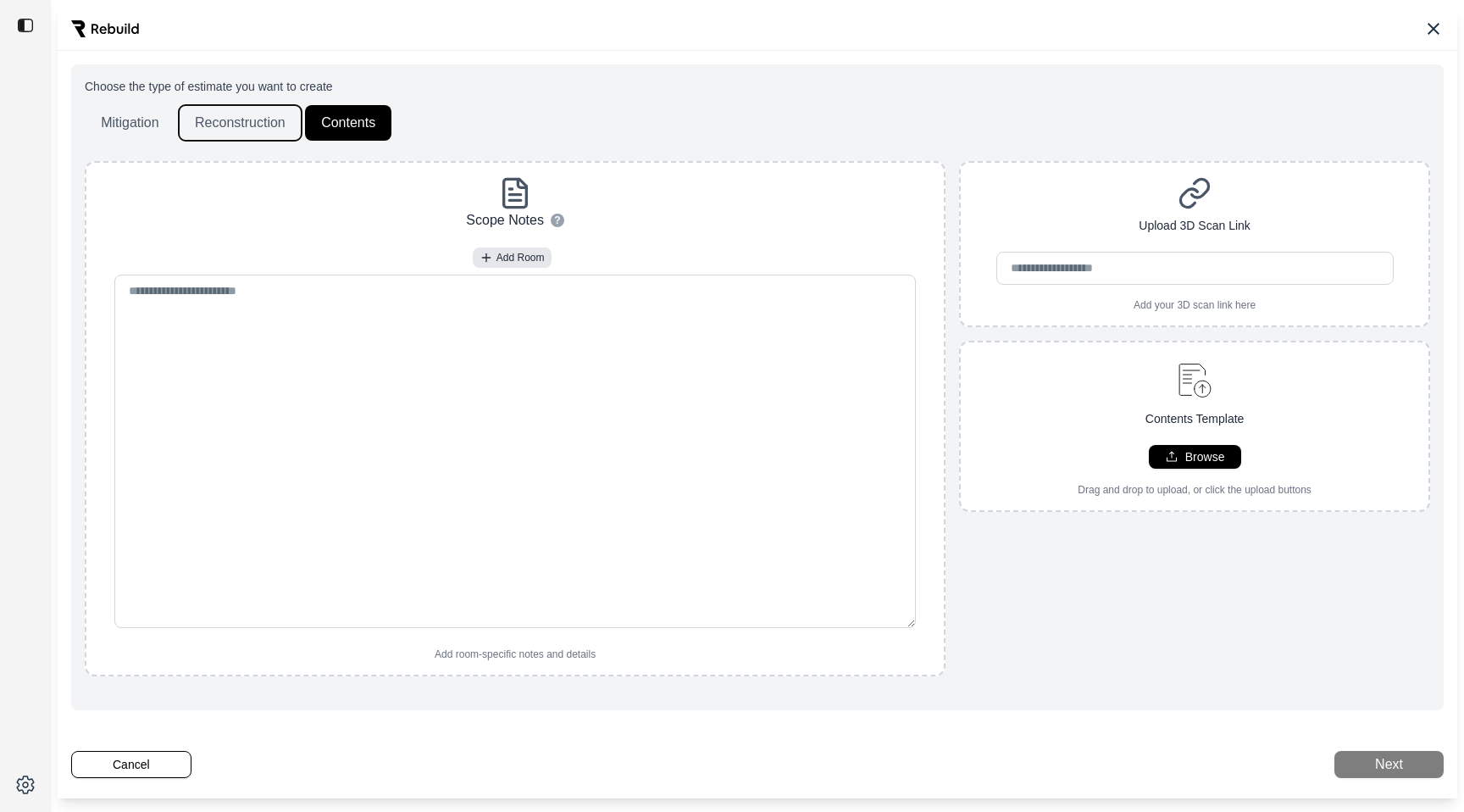
click at [218, 120] on button "Reconstruction" at bounding box center [241, 123] width 123 height 35
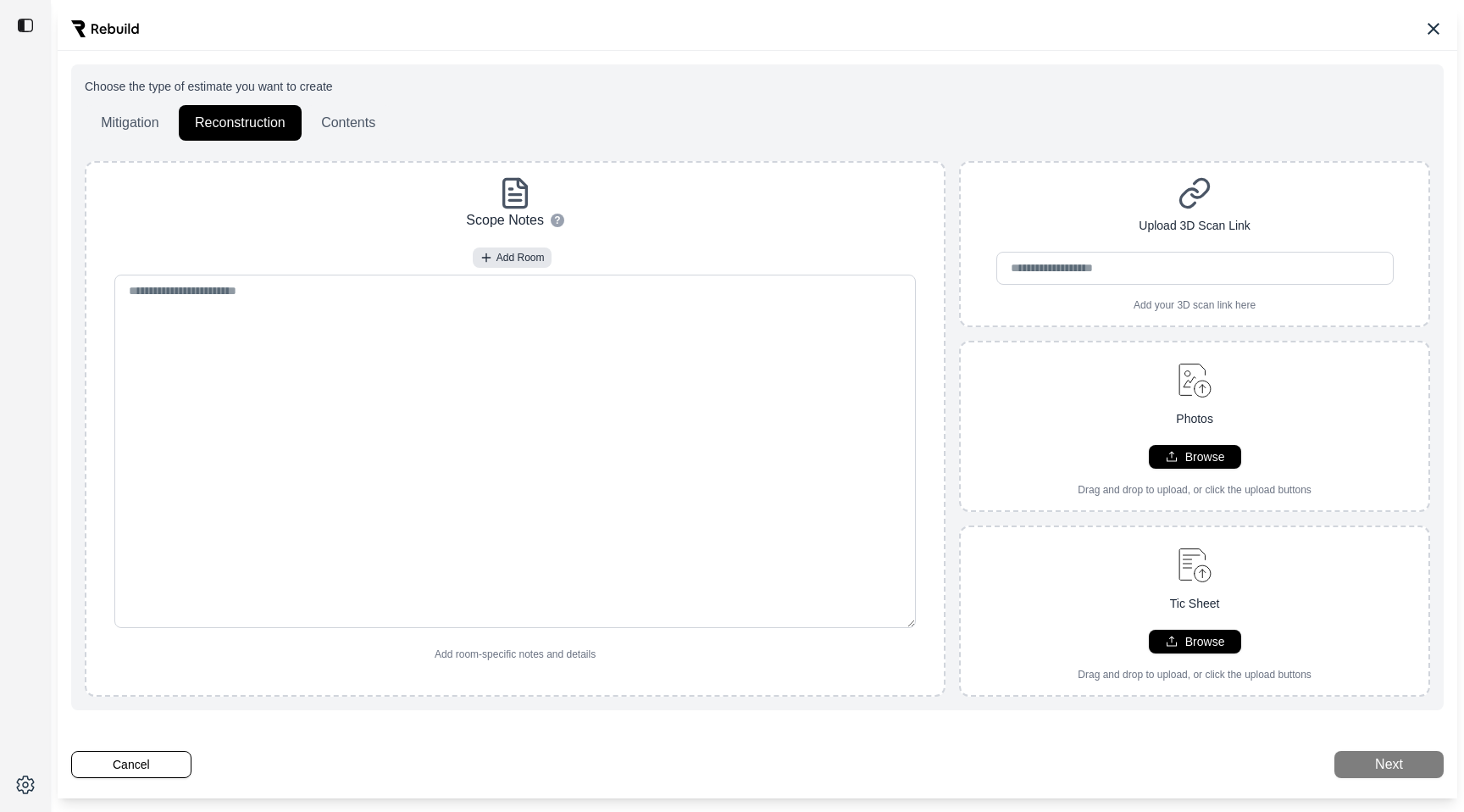
click at [497, 156] on div "Choose the type of estimate you want to create Mitigation Reconstruction Conten…" at bounding box center [757, 405] width 1346 height 653
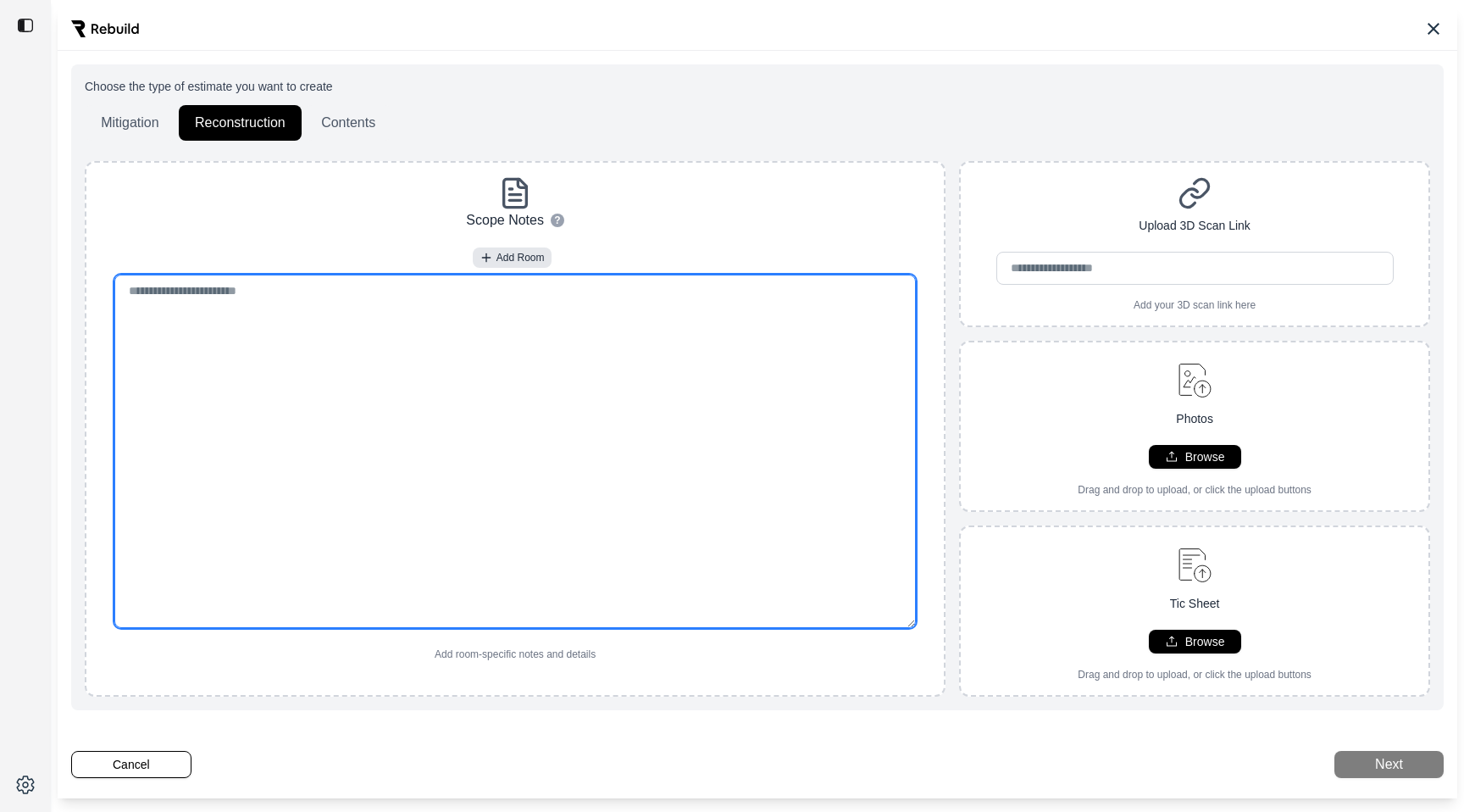
click at [572, 306] on textarea at bounding box center [516, 450] width 802 height 353
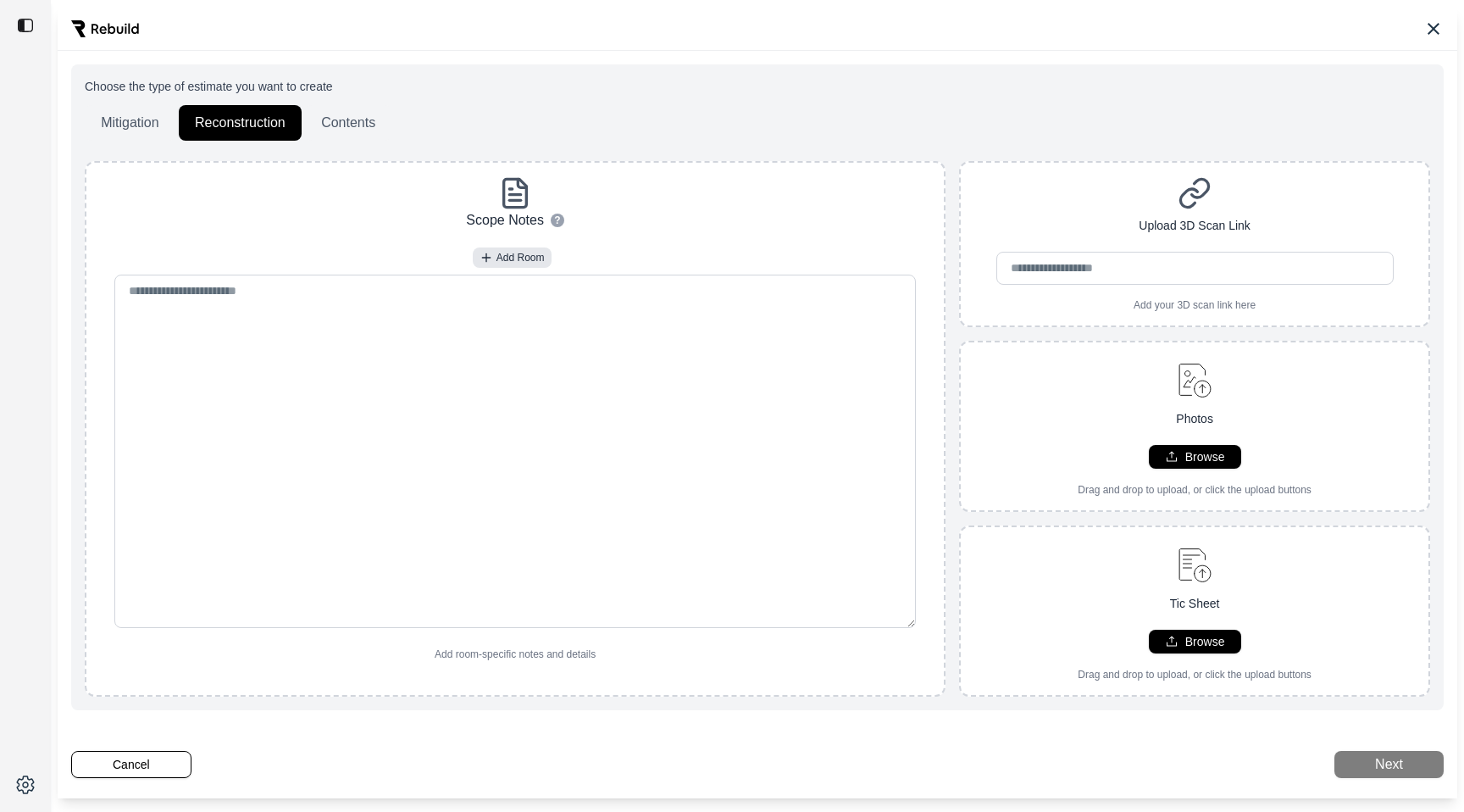
click at [764, 171] on div "Scope Notes ? How to use: • To add a new room, type out the room name followed …" at bounding box center [515, 429] width 861 height 535
click at [138, 120] on button "Mitigation" at bounding box center [130, 123] width 90 height 35
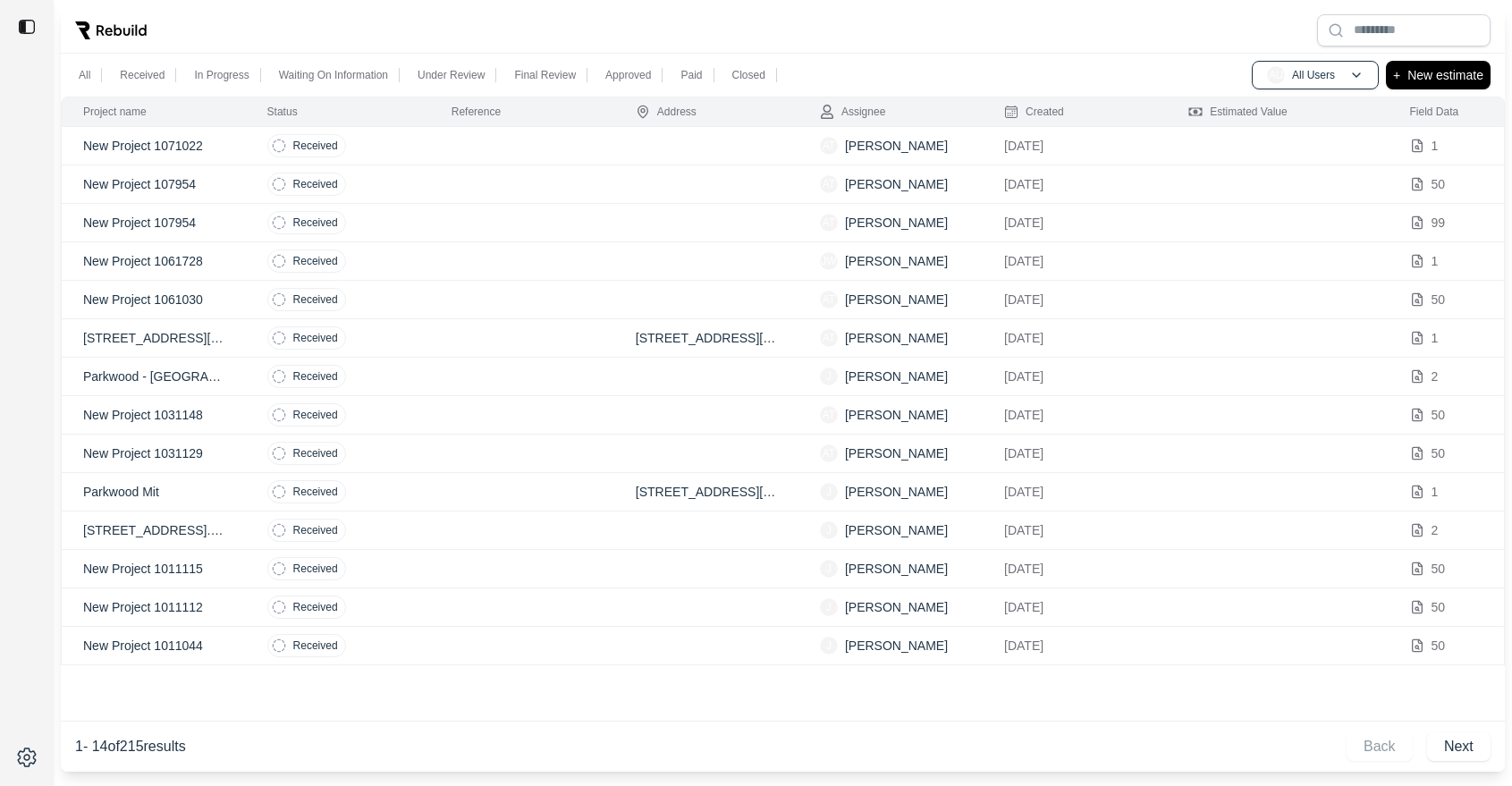
click at [388, 16] on div at bounding box center [783, 30] width 1444 height 46
click at [429, 57] on div "All Received In Progress Waiting On Information Under Review Final Review Appro…" at bounding box center [783, 76] width 1444 height 43
click at [1472, 88] on button "+ New estimate" at bounding box center [1438, 75] width 104 height 29
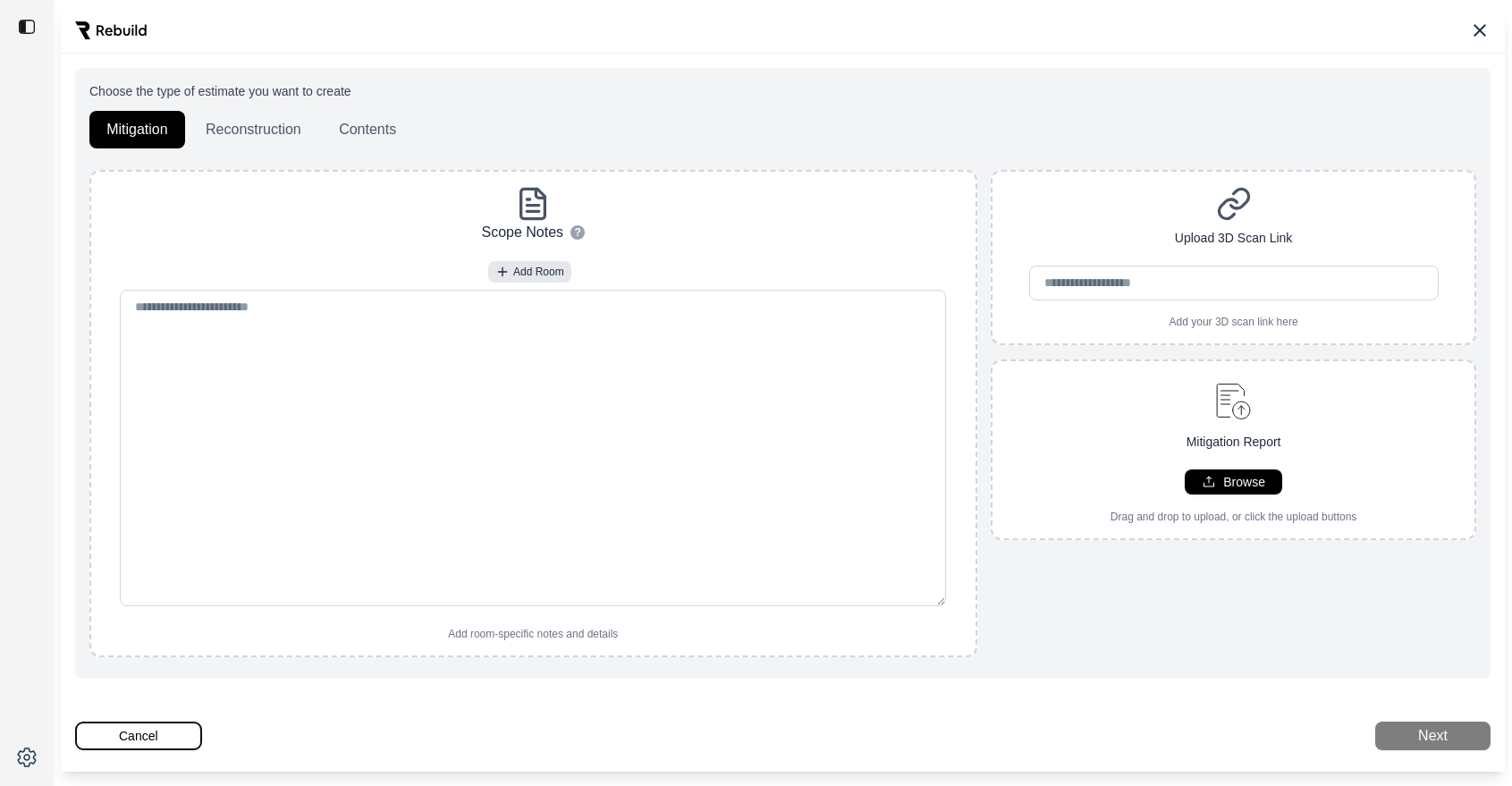
click at [109, 734] on button "Cancel" at bounding box center [138, 735] width 127 height 29
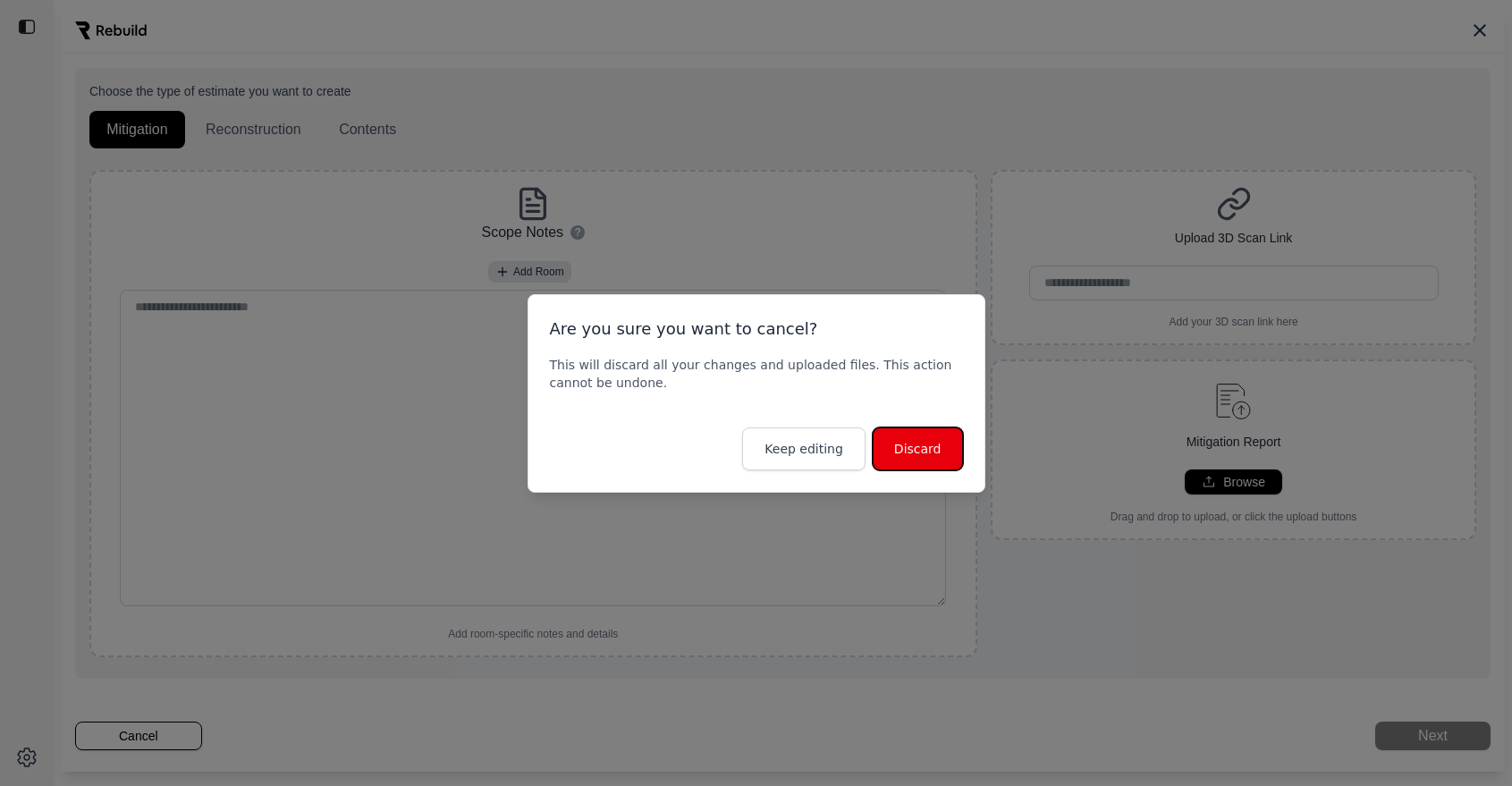
click at [900, 441] on button "Discard" at bounding box center [918, 449] width 91 height 43
